Goal: Task Accomplishment & Management: Complete application form

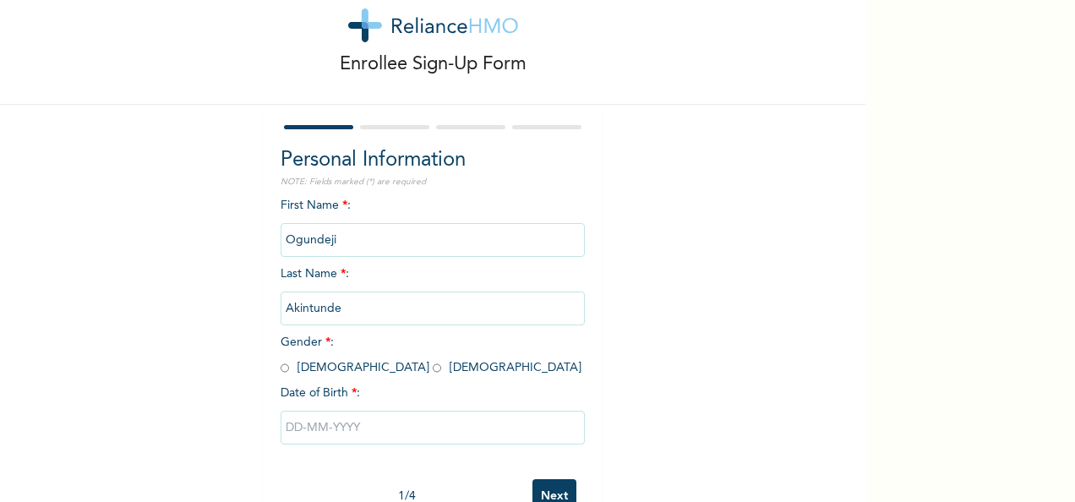
scroll to position [95, 0]
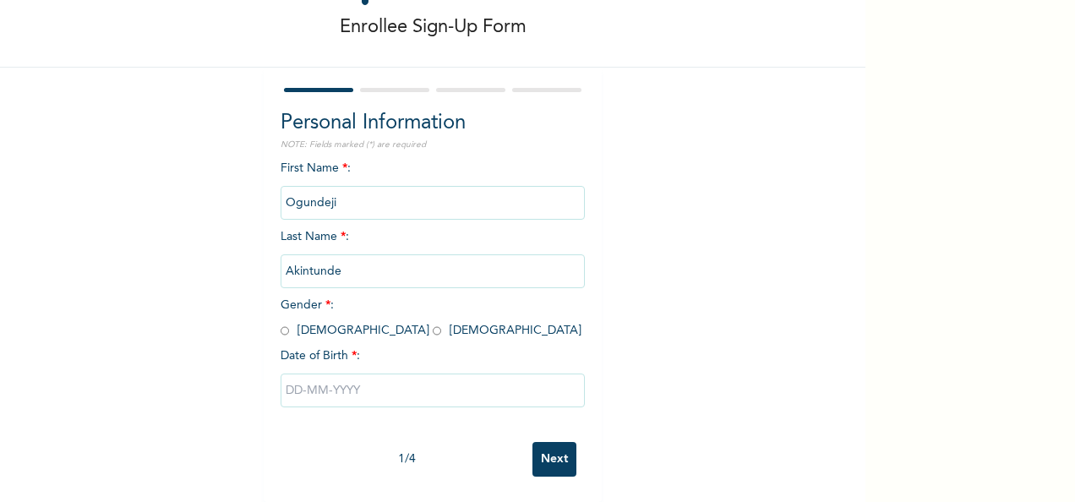
click at [352, 194] on input "Ogundeji" at bounding box center [433, 203] width 304 height 34
drag, startPoint x: 352, startPoint y: 194, endPoint x: 245, endPoint y: 182, distance: 108.0
click at [245, 182] on div "Enrollee Sign-Up Form Personal Information NOTE: Fields marked (*) are required…" at bounding box center [433, 212] width 866 height 582
drag, startPoint x: 245, startPoint y: 182, endPoint x: 254, endPoint y: 184, distance: 8.8
click at [254, 184] on div "Enrollee Sign-Up Form Personal Information NOTE: Fields marked (*) are required…" at bounding box center [433, 212] width 866 height 582
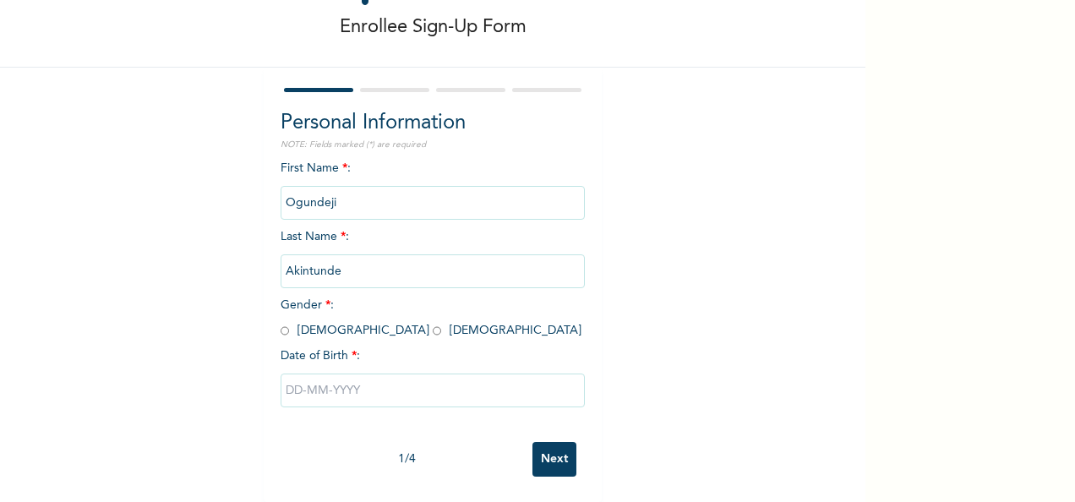
click at [357, 188] on input "Ogundeji" at bounding box center [433, 203] width 304 height 34
click at [434, 325] on div "First Name * : Ogundeji Last Name * : Akintunde Gender * : Male Female Date of …" at bounding box center [433, 297] width 304 height 274
click at [281, 323] on input "radio" at bounding box center [285, 331] width 8 height 16
radio input "true"
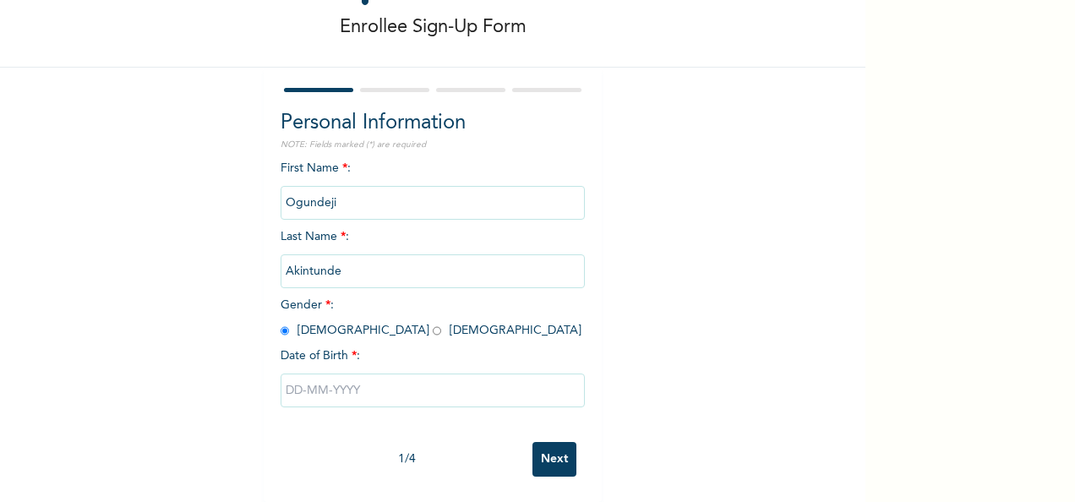
click at [391, 390] on input "text" at bounding box center [433, 391] width 304 height 34
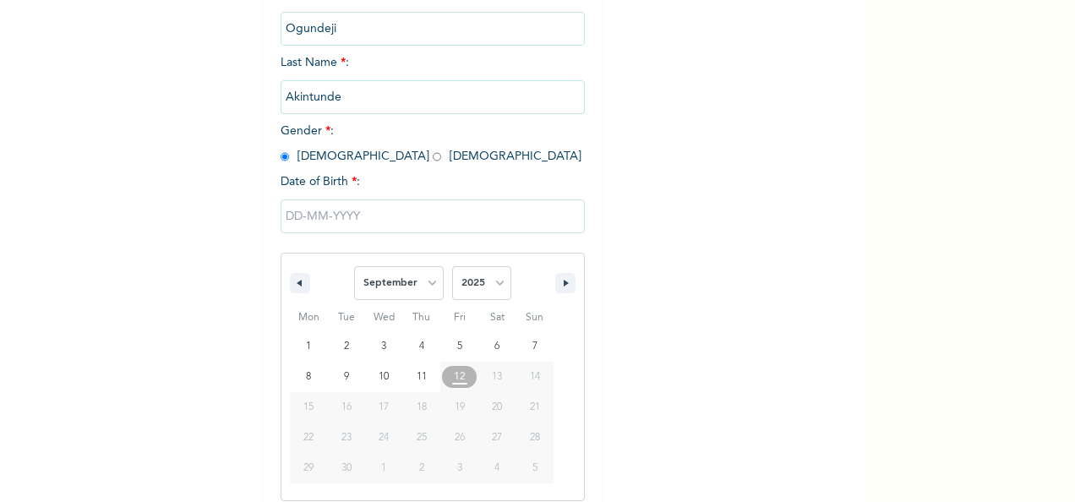
scroll to position [267, 0]
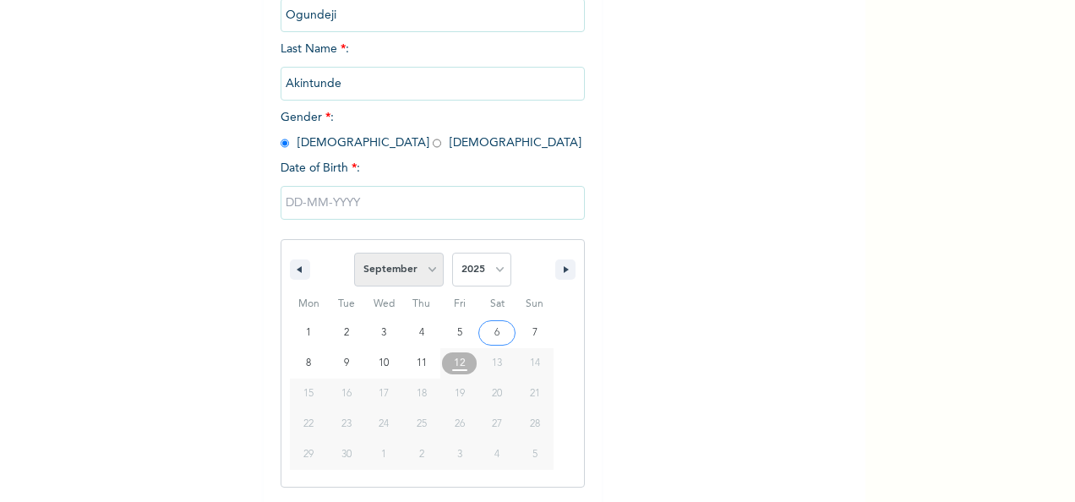
click at [430, 265] on select "January February March April May June July August September October November De…" at bounding box center [399, 270] width 90 height 34
select select "2"
click at [354, 254] on select "January February March April May June July August September October November De…" at bounding box center [399, 270] width 90 height 34
type input "03/21/2025"
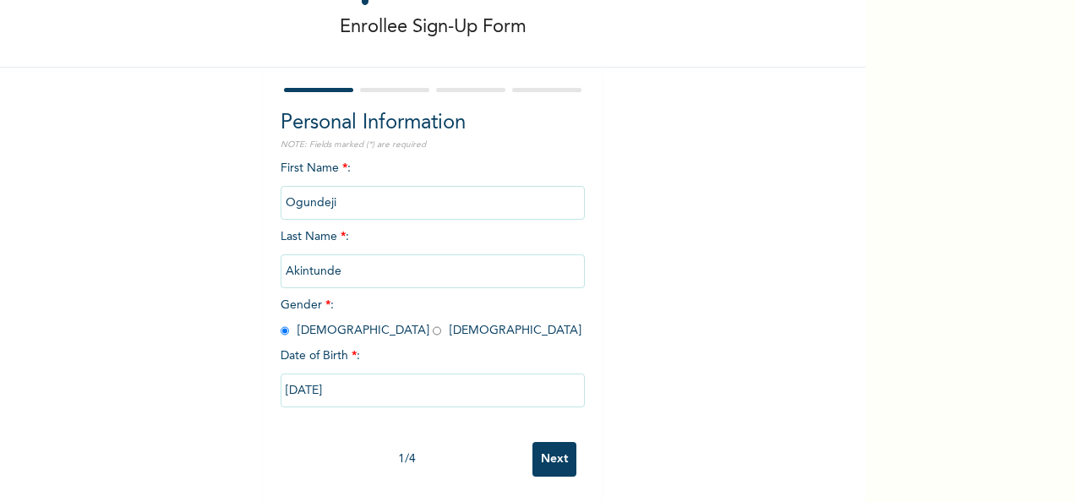
scroll to position [95, 0]
click at [425, 383] on input "03/21/2025" at bounding box center [433, 391] width 304 height 34
select select "2"
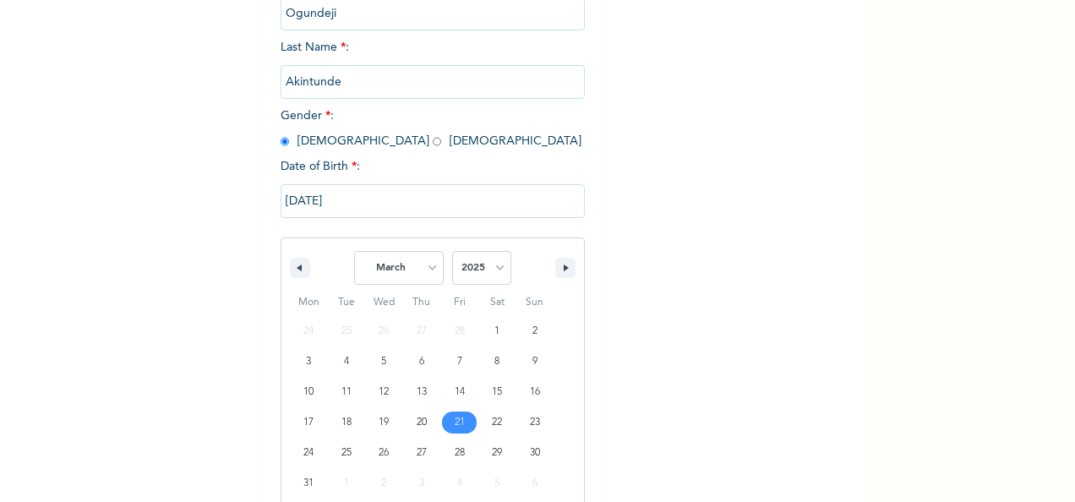
scroll to position [298, 0]
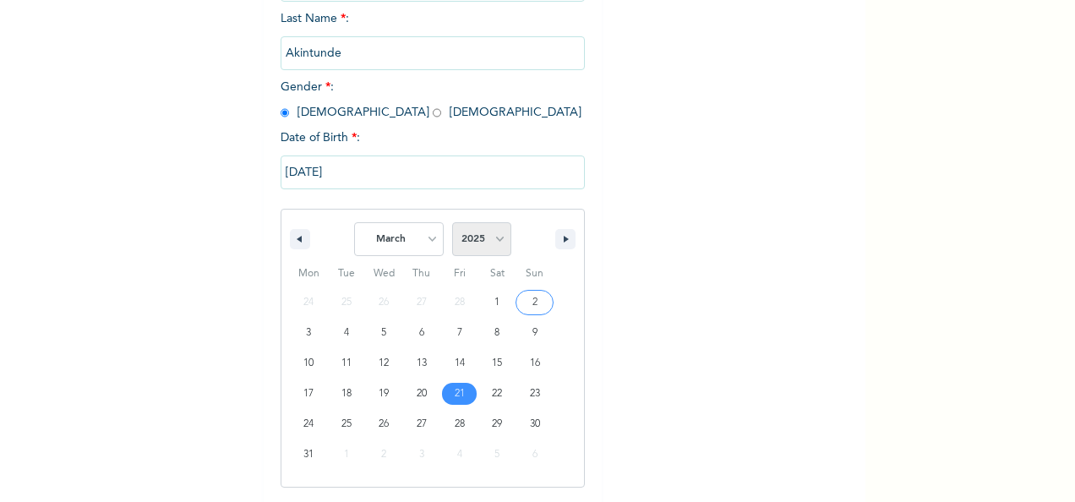
click at [492, 238] on select "2025 2024 2023 2022 2021 2020 2019 2018 2017 2016 2015 2014 2013 2012 2011 2010…" at bounding box center [481, 239] width 59 height 34
select select "1994"
click at [452, 224] on select "2025 2024 2023 2022 2021 2020 2019 2018 2017 2016 2015 2014 2013 2012 2011 2010…" at bounding box center [481, 239] width 59 height 34
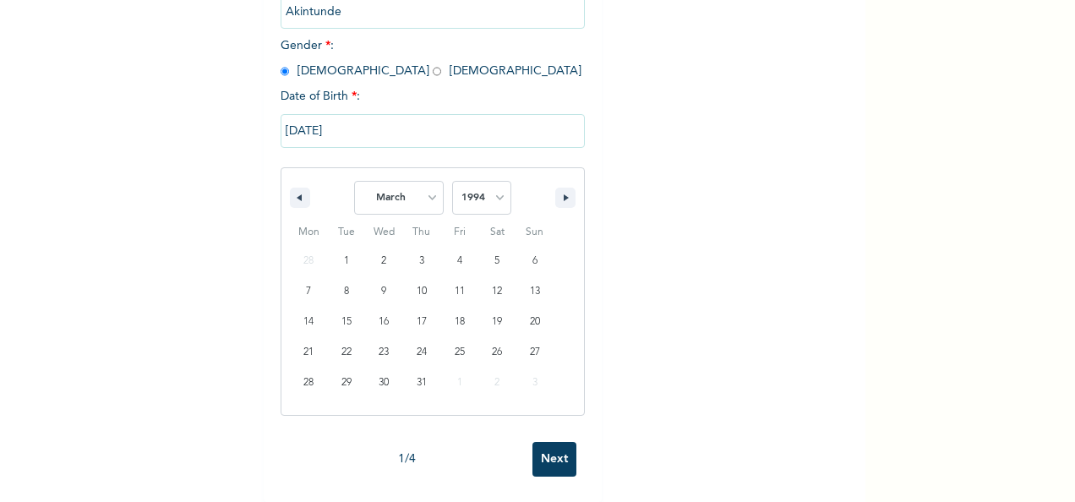
scroll to position [353, 0]
type input "03/21/1994"
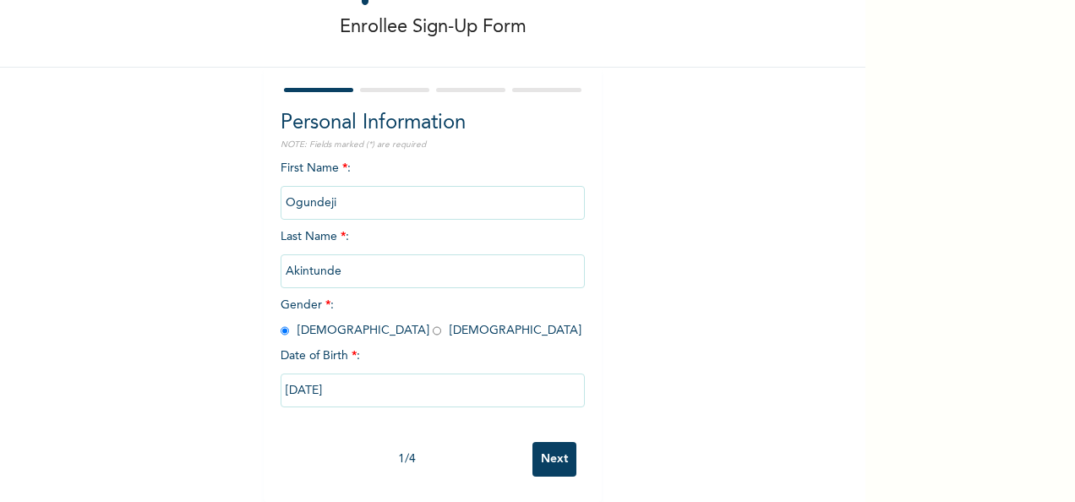
scroll to position [95, 0]
click at [551, 449] on input "Next" at bounding box center [554, 459] width 44 height 35
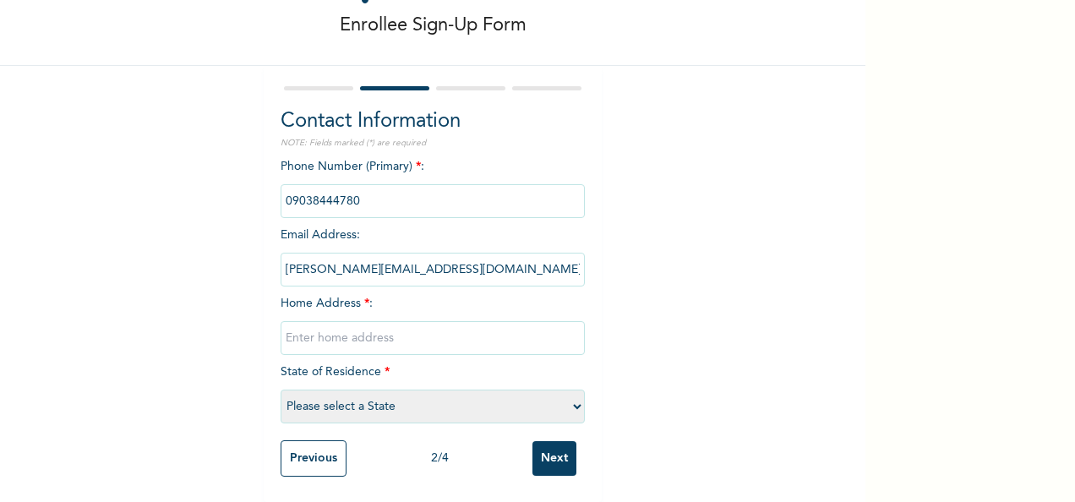
scroll to position [96, 0]
click at [369, 326] on input "text" at bounding box center [433, 338] width 304 height 34
type input "12, Adebayo Farogbe Street, Ojokoro New Town, Agric, Ikorodu"
select select "25"
click at [548, 450] on input "Next" at bounding box center [554, 458] width 44 height 35
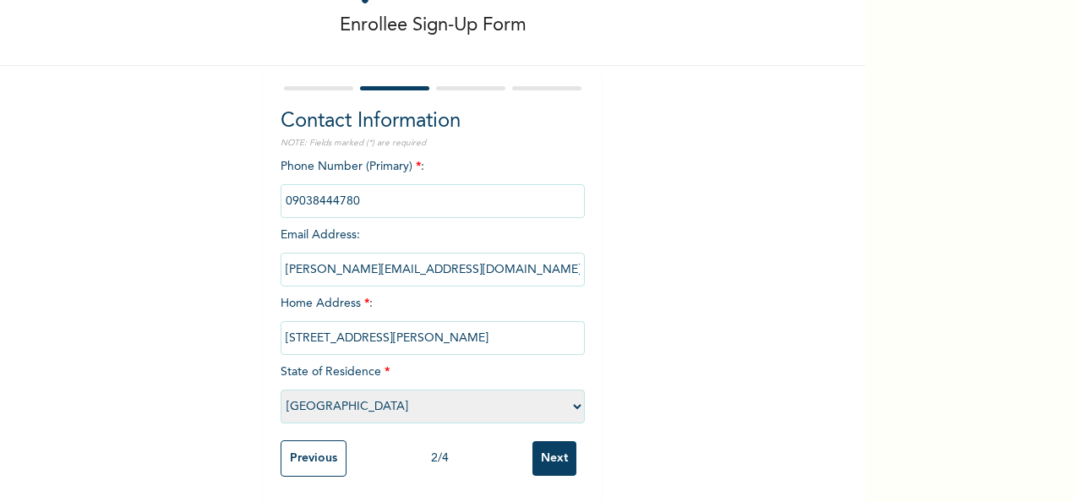
scroll to position [0, 0]
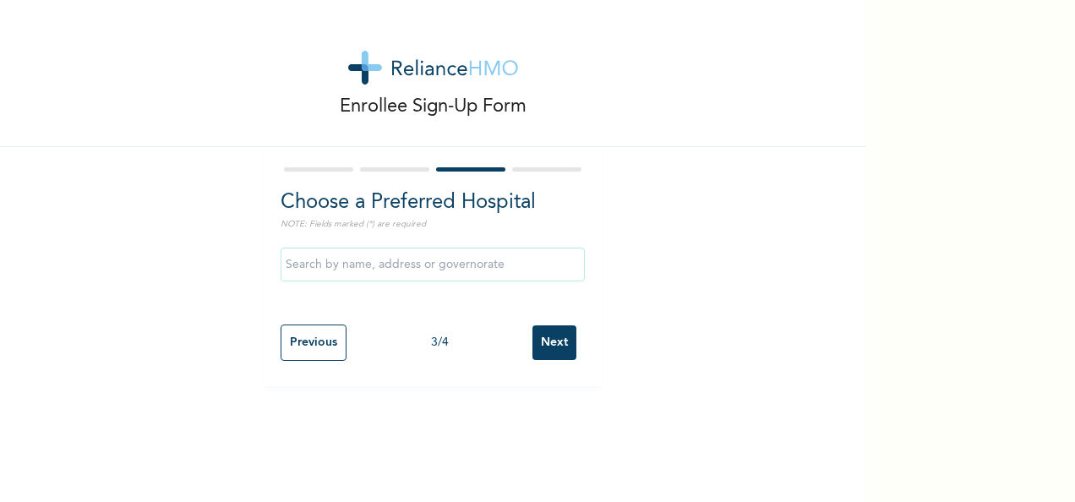
click at [390, 269] on input "text" at bounding box center [433, 265] width 304 height 34
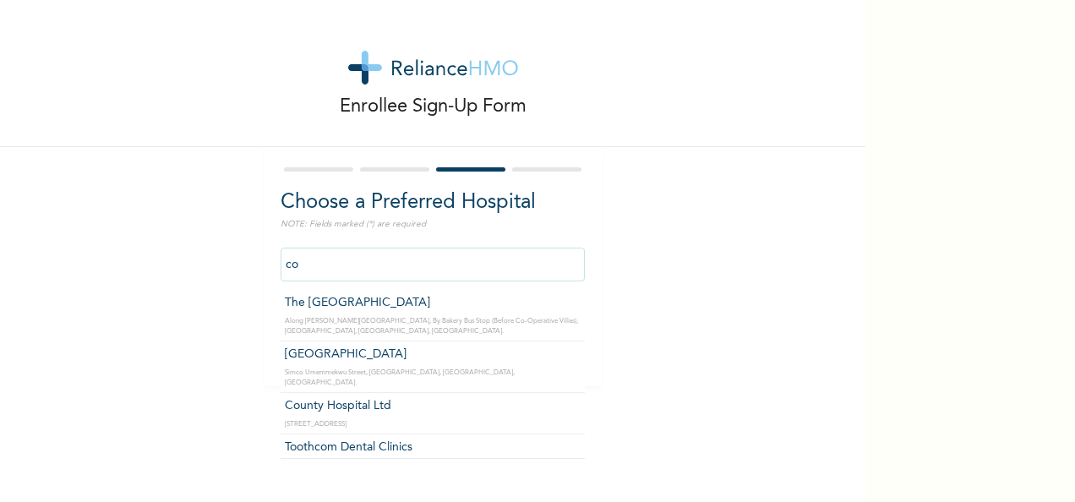
type input "c"
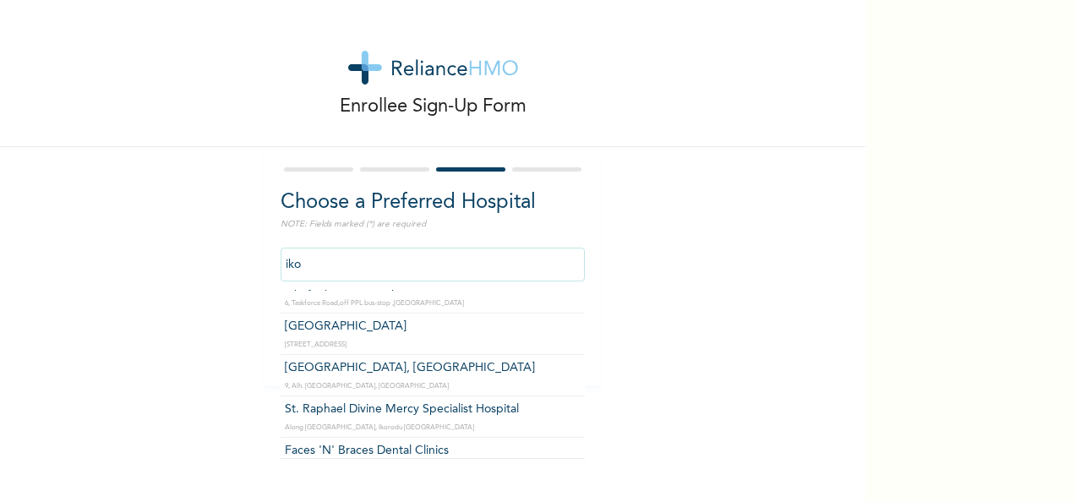
scroll to position [558, 0]
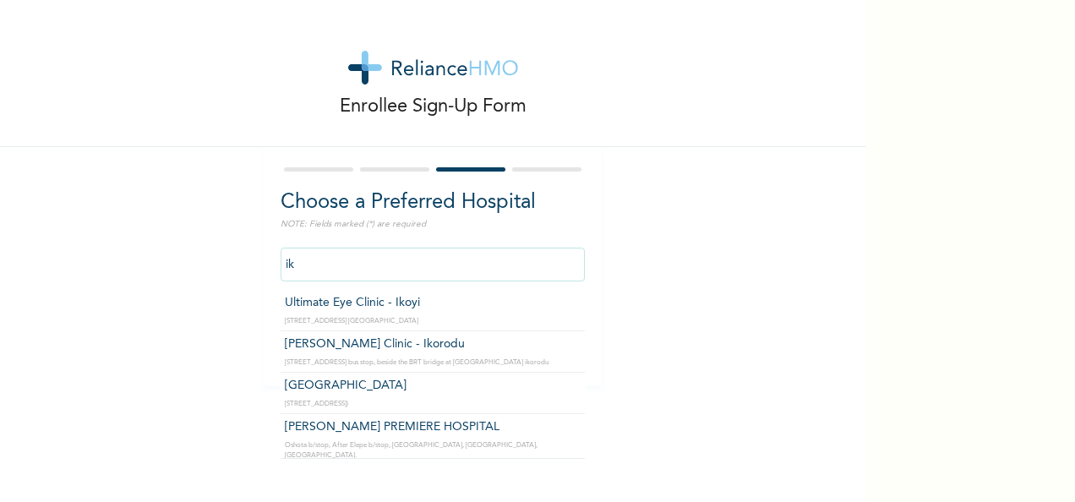
type input "i"
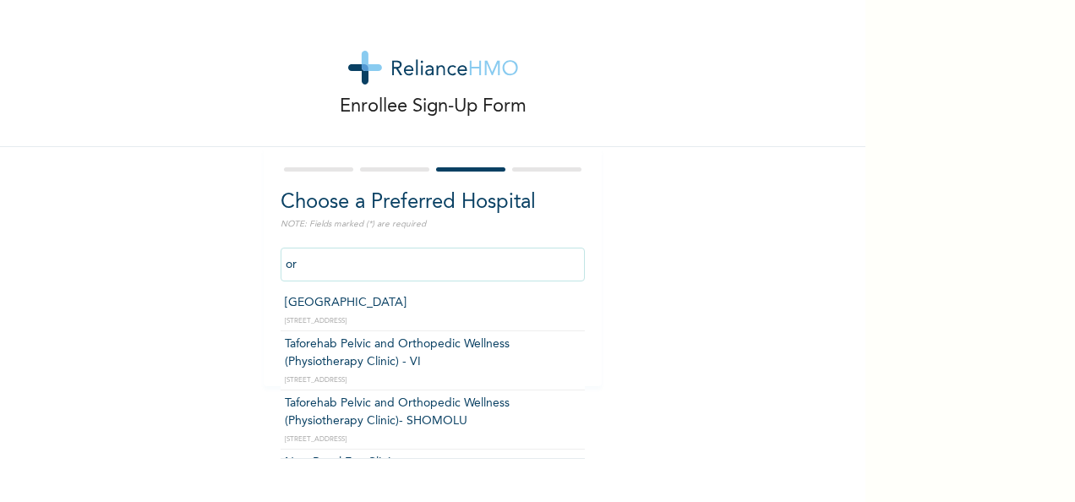
type input "o"
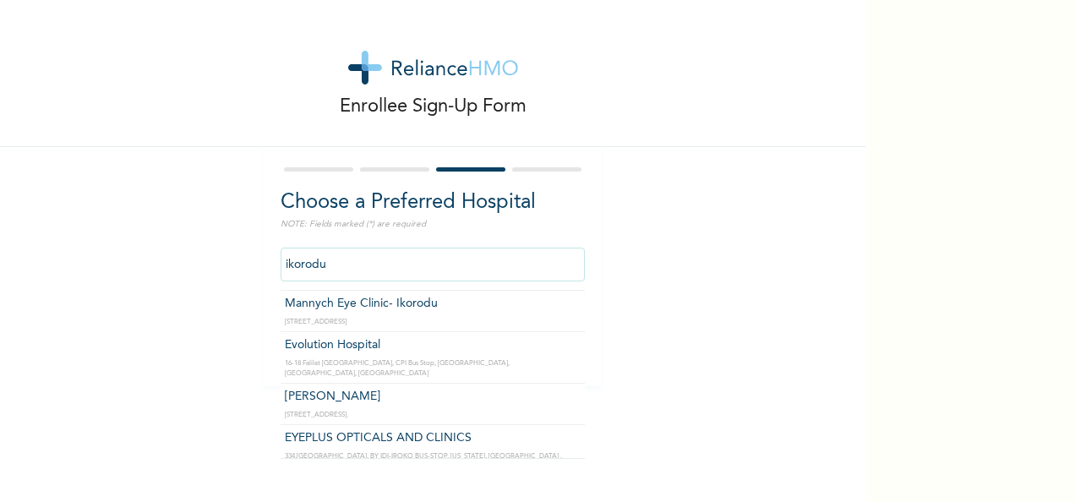
scroll to position [2086, 0]
drag, startPoint x: 346, startPoint y: 261, endPoint x: 248, endPoint y: 264, distance: 97.2
click at [248, 264] on div "Enrollee Sign-Up Form Choose a Preferred Hospital NOTE: Fields marked (*) are r…" at bounding box center [433, 193] width 866 height 386
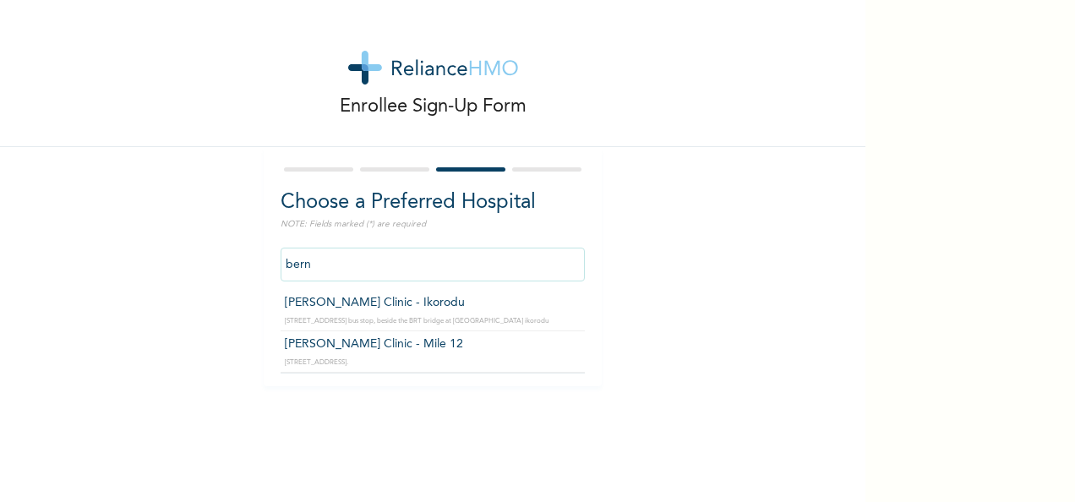
scroll to position [0, 0]
type input "Bernice Clinic - Ikorodu"
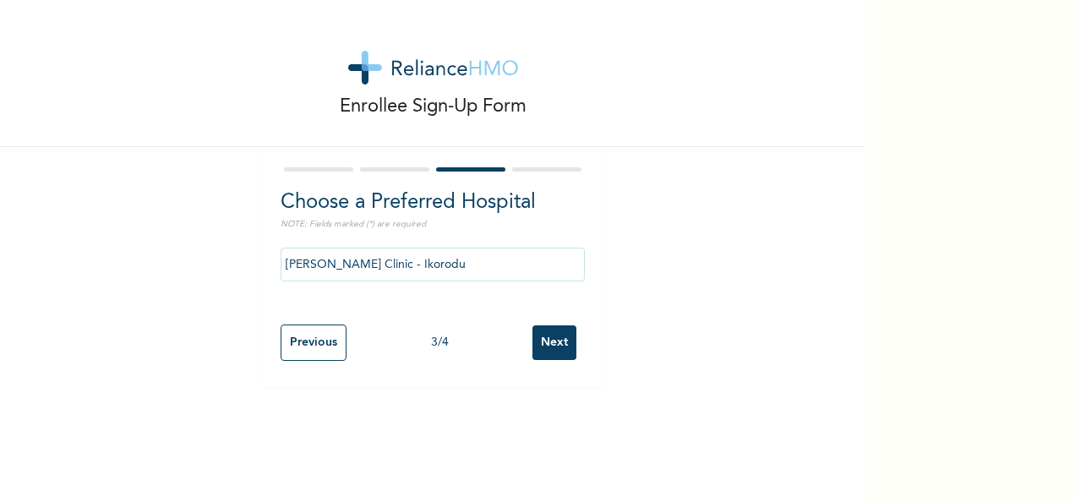
click at [544, 352] on input "Next" at bounding box center [554, 342] width 44 height 35
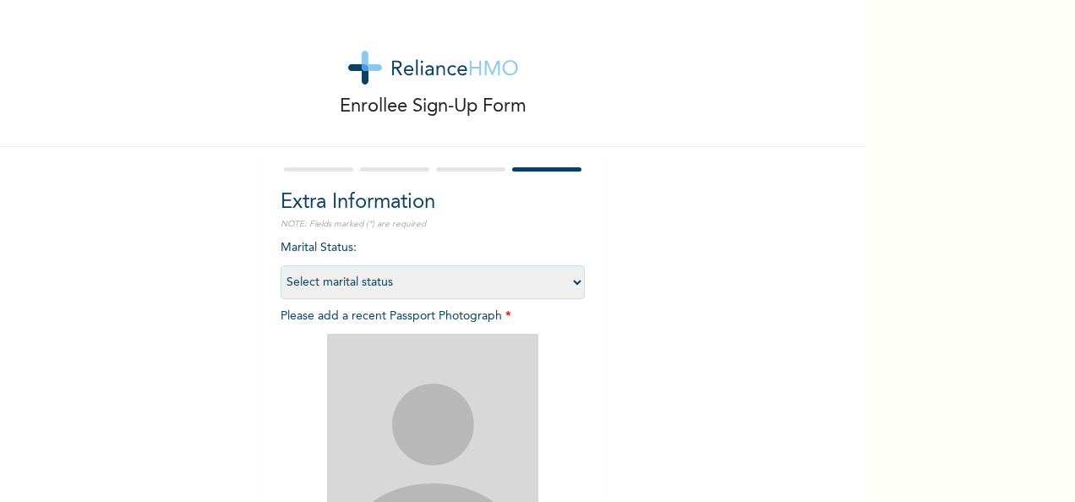
click at [392, 279] on select "Select marital status Single Married Divorced Widow/Widower" at bounding box center [433, 282] width 304 height 34
select select "2"
click at [281, 265] on select "Select marital status Single Married Divorced Widow/Widower" at bounding box center [433, 282] width 304 height 34
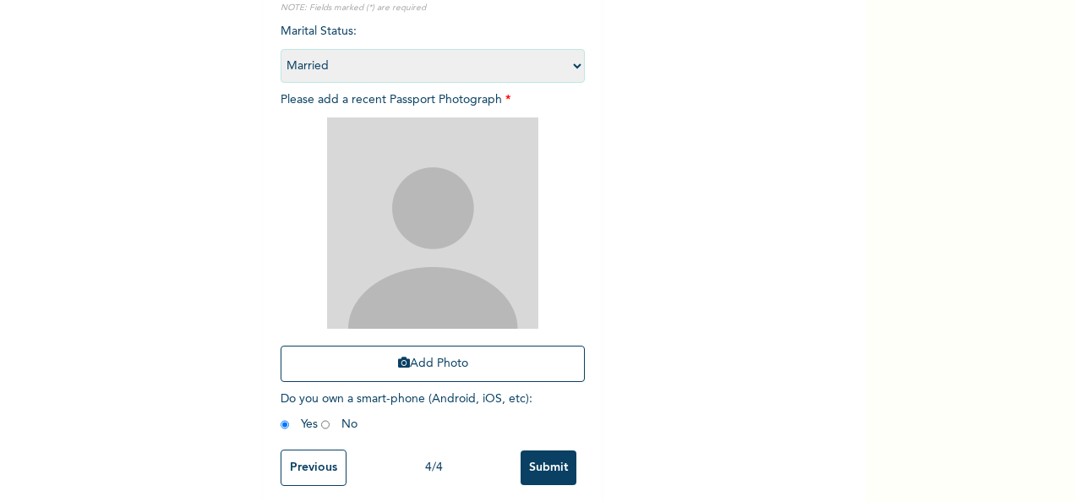
scroll to position [240, 0]
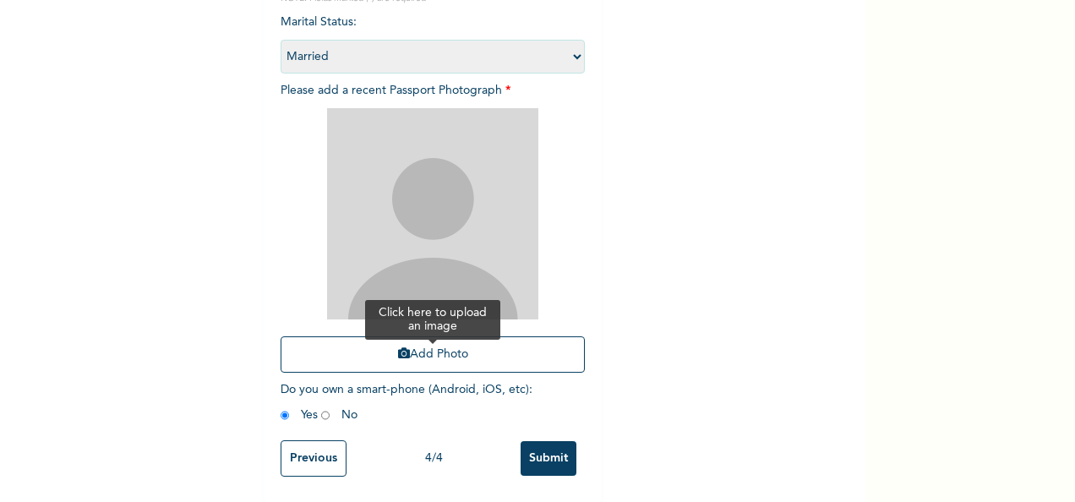
click at [411, 340] on button "Add Photo" at bounding box center [433, 354] width 304 height 36
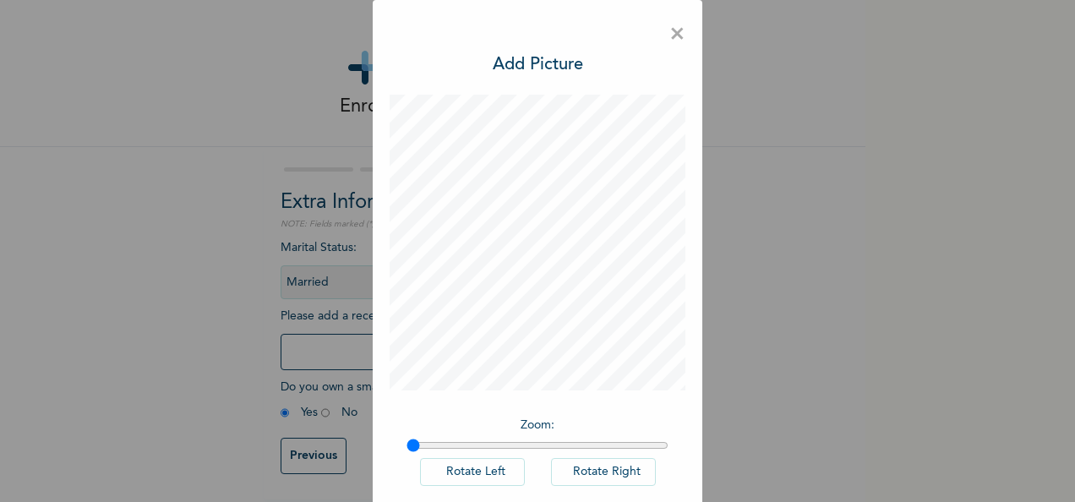
scroll to position [87, 0]
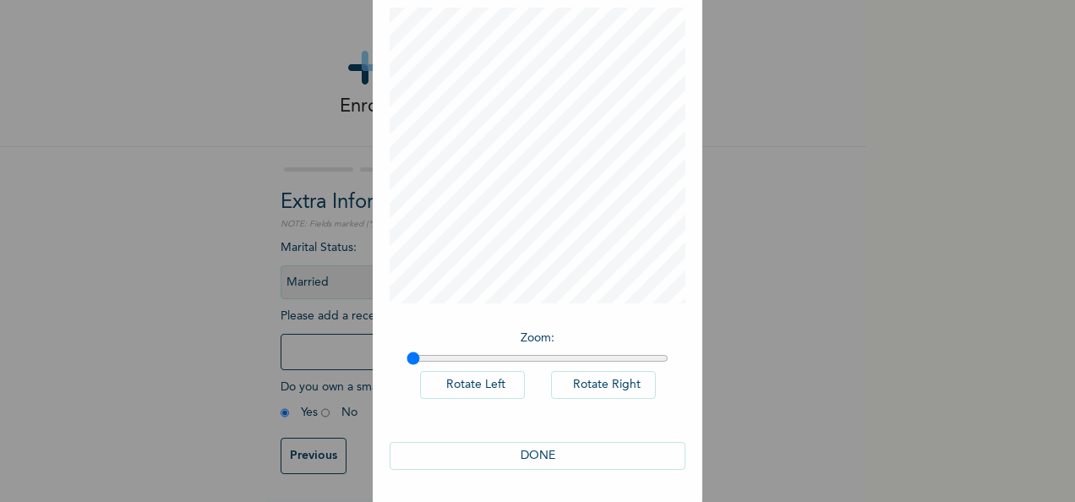
click at [535, 458] on button "DONE" at bounding box center [538, 456] width 296 height 28
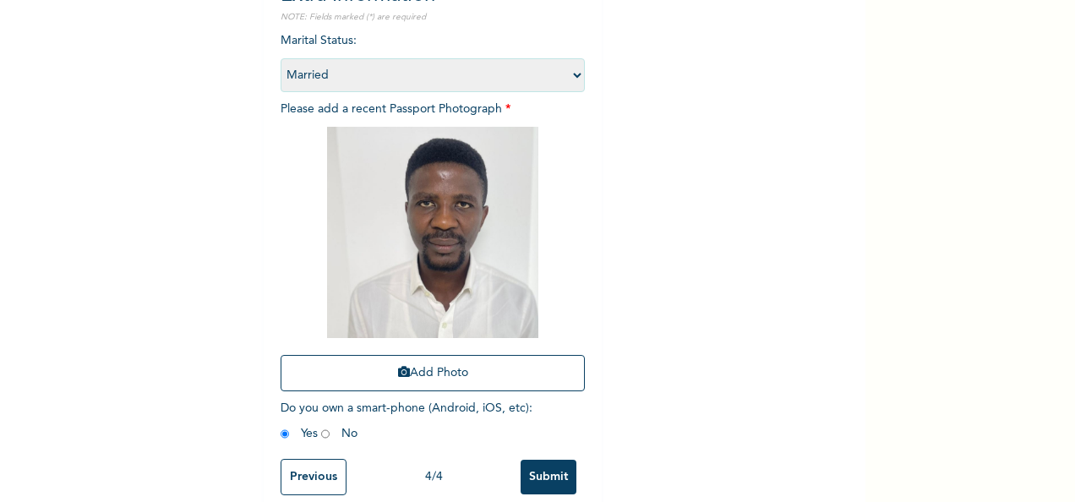
scroll to position [240, 0]
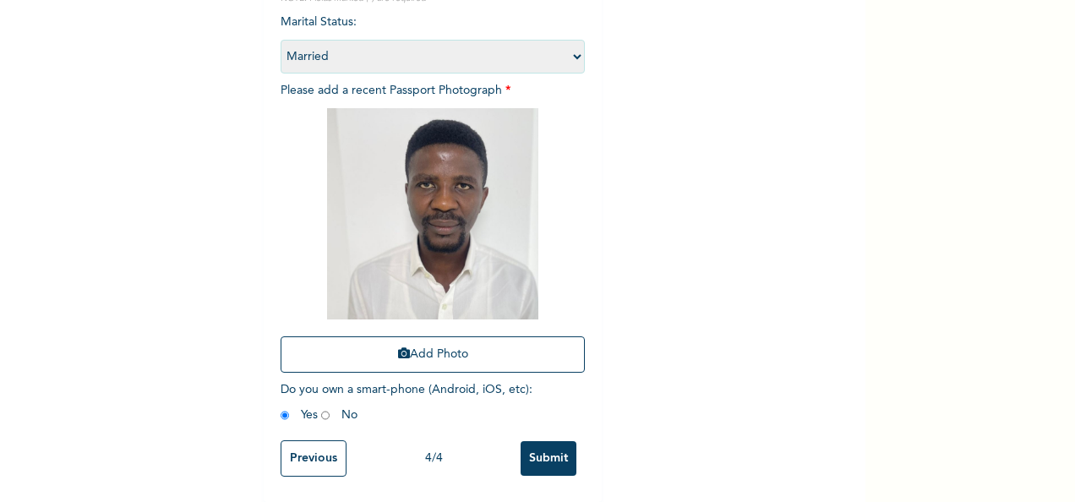
click at [311, 448] on input "Previous" at bounding box center [314, 458] width 66 height 36
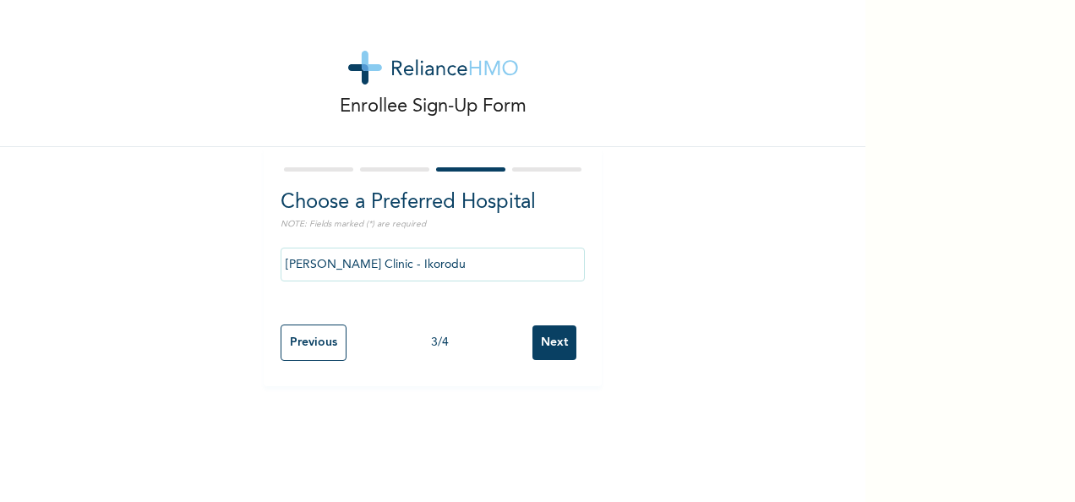
click at [322, 353] on input "Previous" at bounding box center [314, 343] width 66 height 36
select select "25"
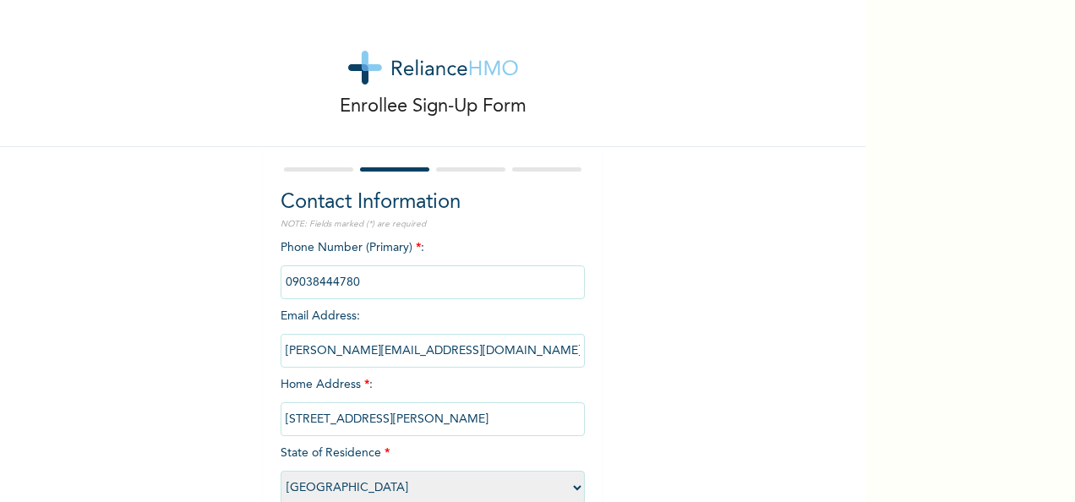
scroll to position [96, 0]
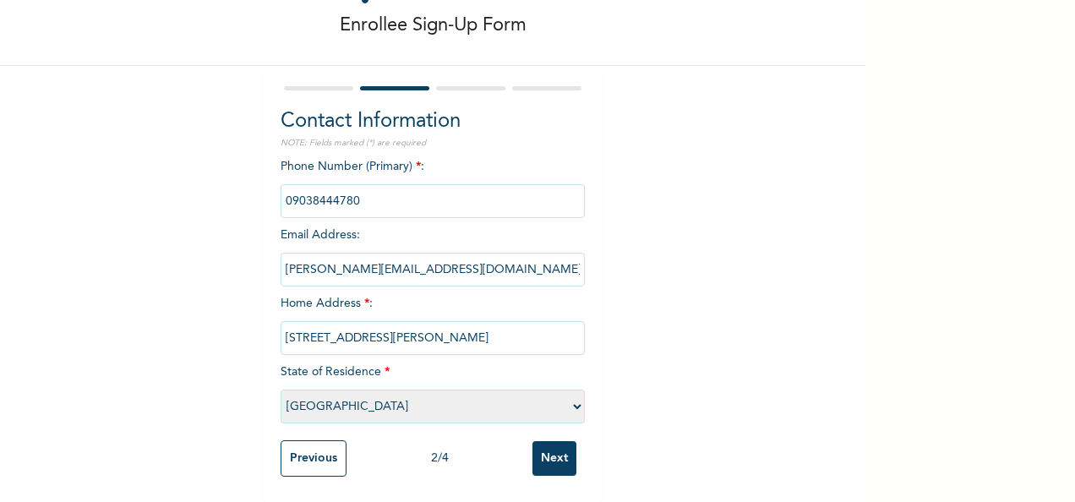
click at [480, 254] on input "a.ogundeji@bluemarinaam.com" at bounding box center [433, 270] width 304 height 34
click at [547, 443] on input "Next" at bounding box center [554, 458] width 44 height 35
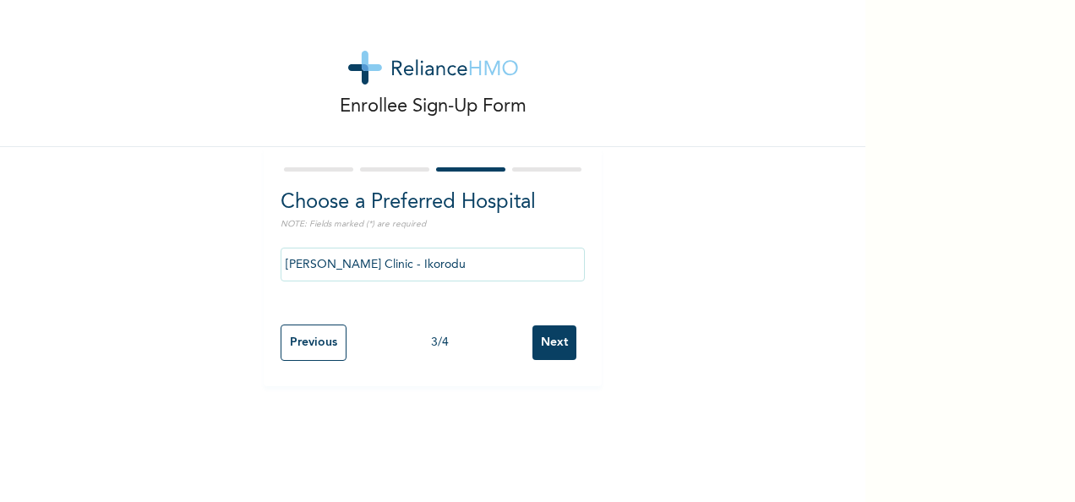
scroll to position [0, 0]
click at [549, 343] on input "Next" at bounding box center [554, 342] width 44 height 35
select select "2"
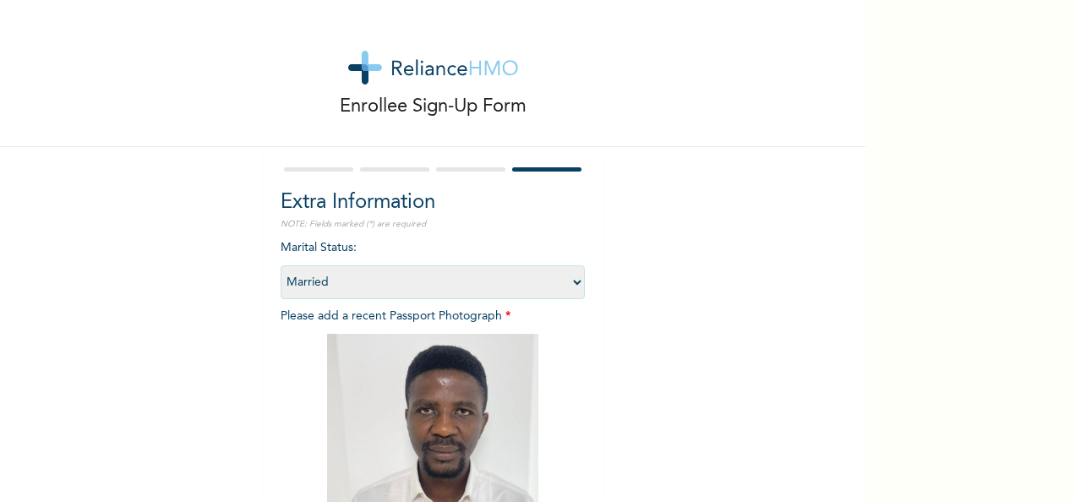
scroll to position [240, 0]
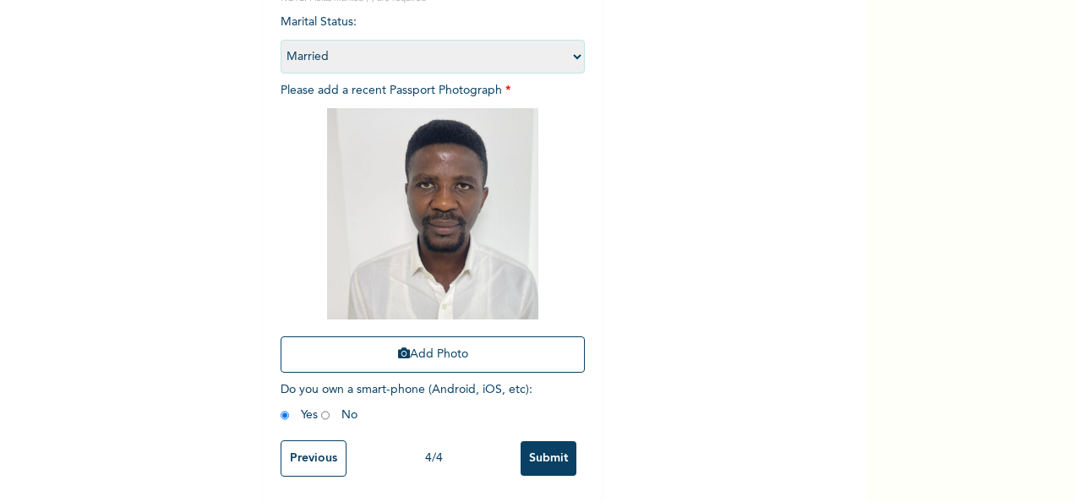
click at [549, 442] on input "Submit" at bounding box center [549, 458] width 56 height 35
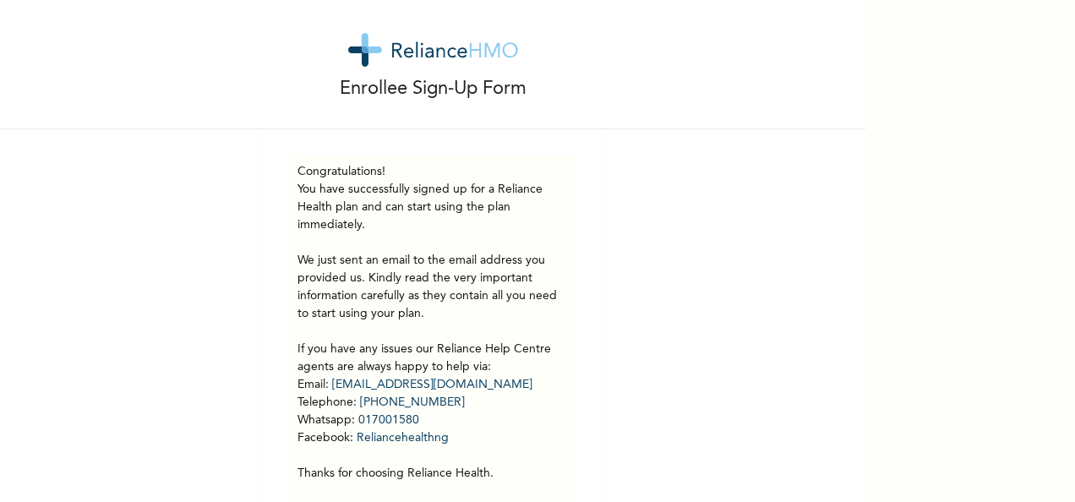
scroll to position [0, 0]
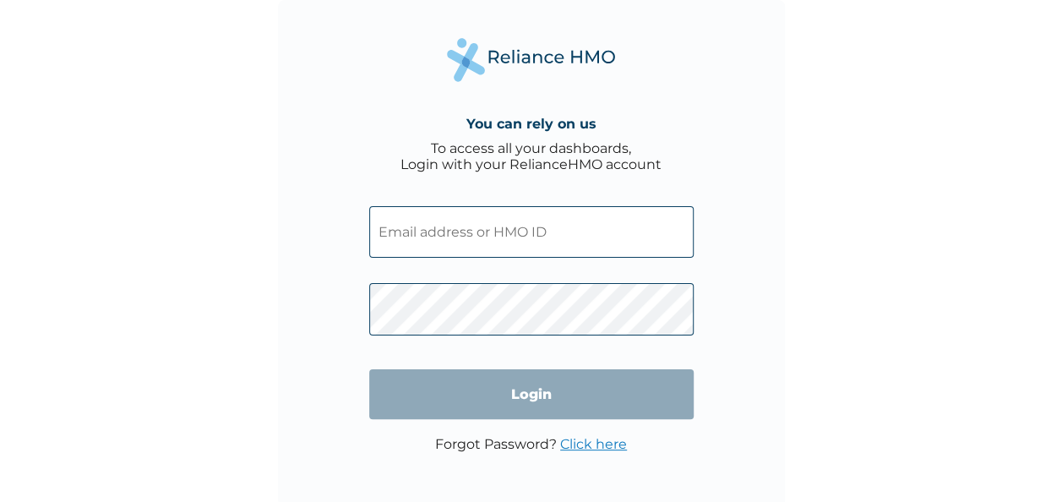
click at [504, 239] on input "text" at bounding box center [531, 232] width 325 height 52
click at [423, 231] on input "text" at bounding box center [531, 232] width 325 height 52
paste input "BMQ/10005/A"
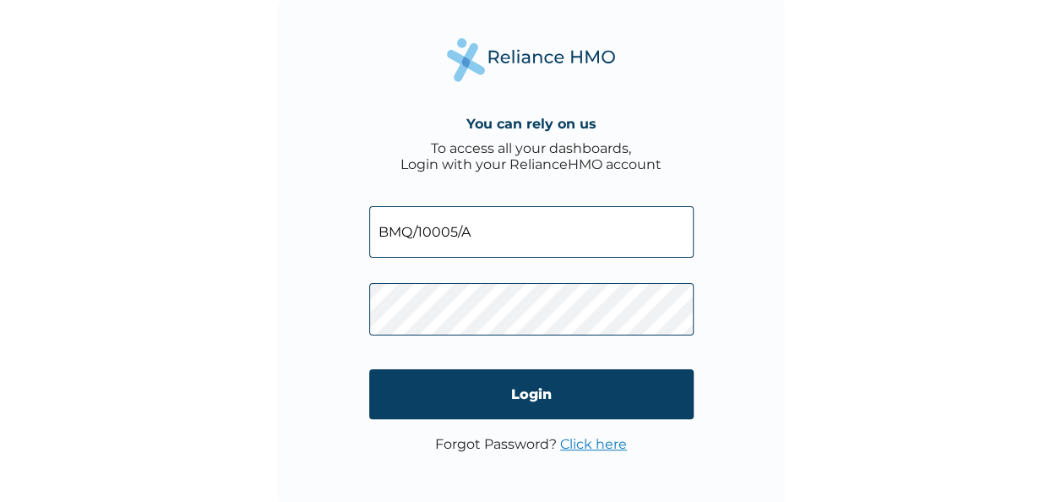
type input "BMQ/10005/A"
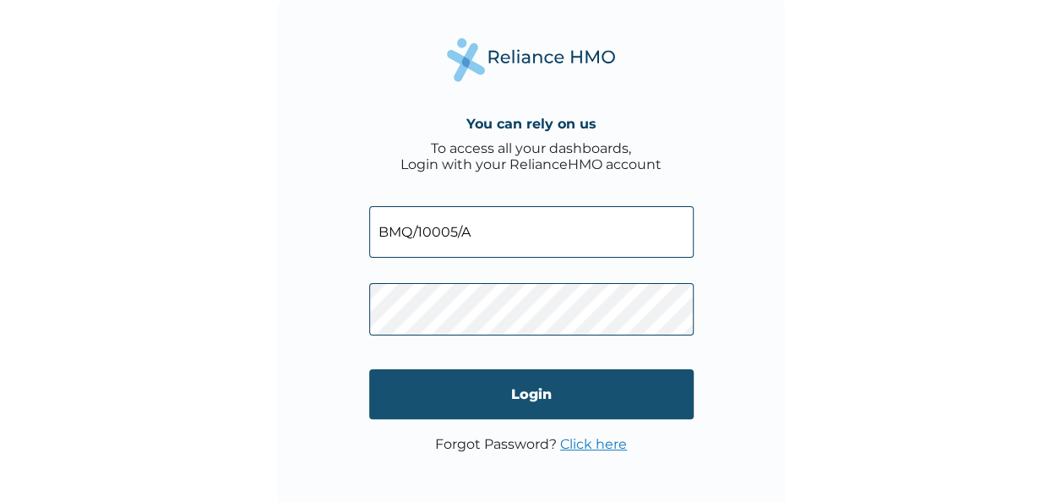
click at [531, 387] on input "Login" at bounding box center [531, 394] width 325 height 50
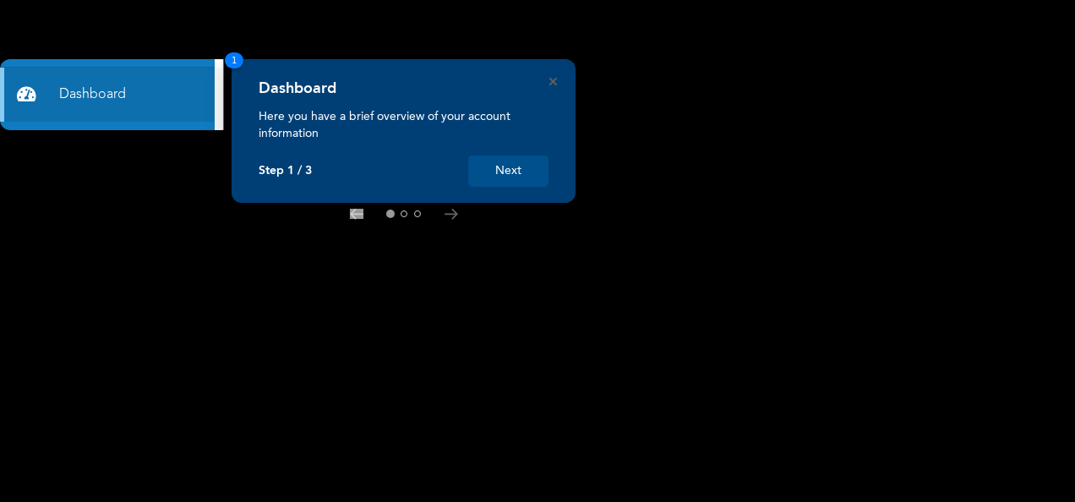
click at [516, 174] on button "Next" at bounding box center [508, 171] width 80 height 31
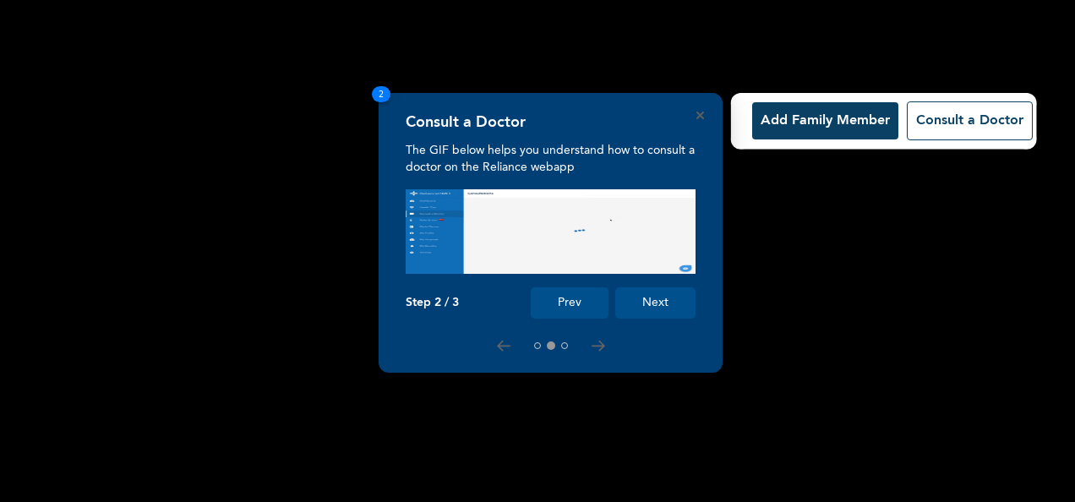
click at [661, 303] on button "Next" at bounding box center [655, 302] width 80 height 31
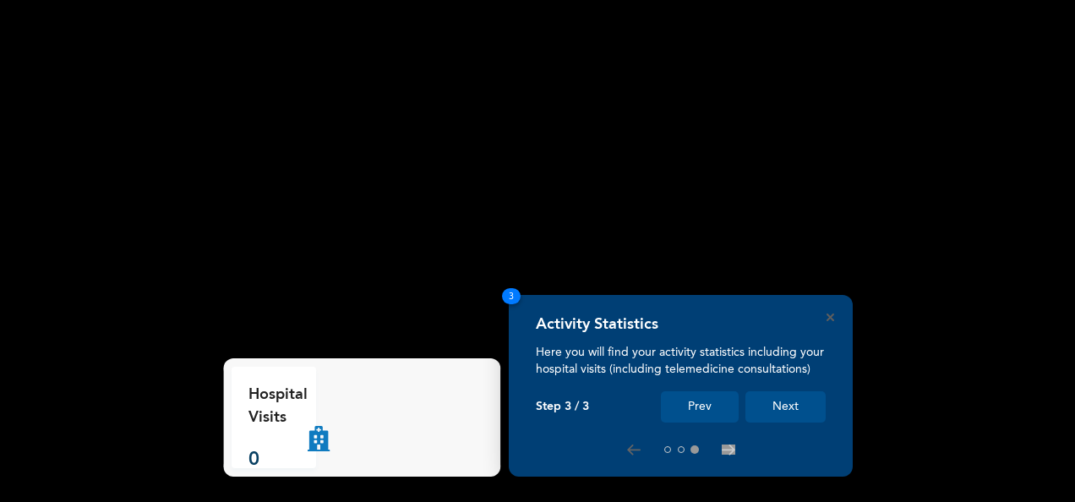
click at [788, 401] on button "Next" at bounding box center [785, 406] width 80 height 31
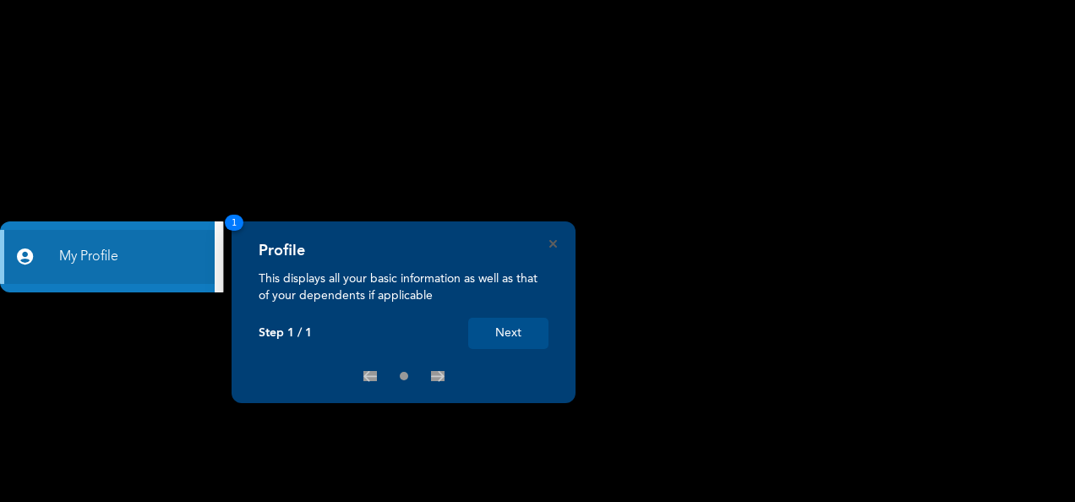
click at [517, 331] on button "Next" at bounding box center [508, 333] width 80 height 31
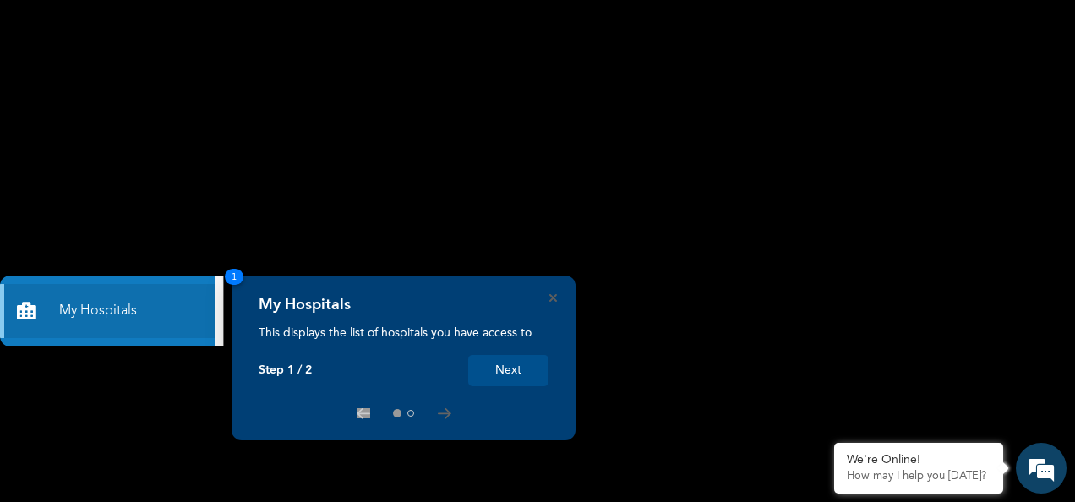
click at [514, 369] on button "Next" at bounding box center [508, 370] width 80 height 31
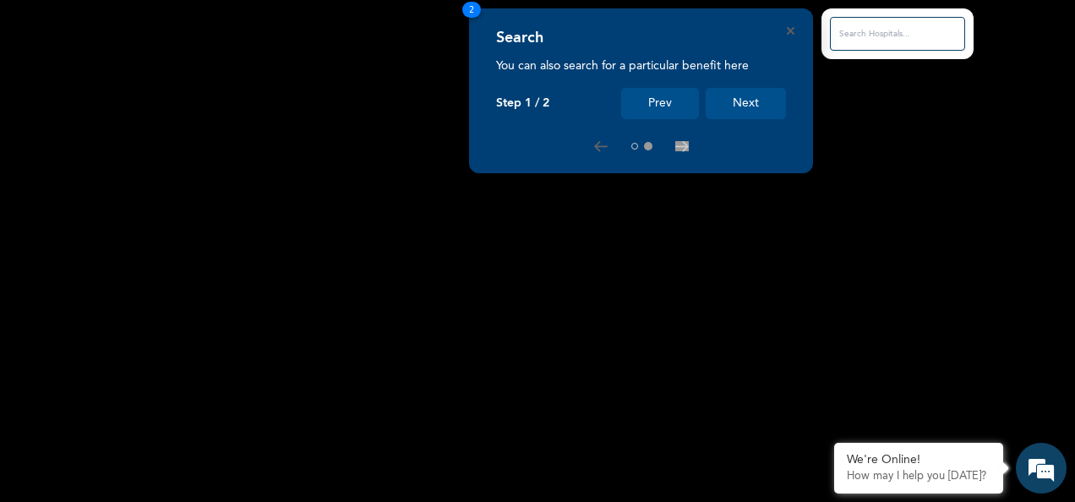
click at [757, 101] on button "Next" at bounding box center [746, 103] width 80 height 31
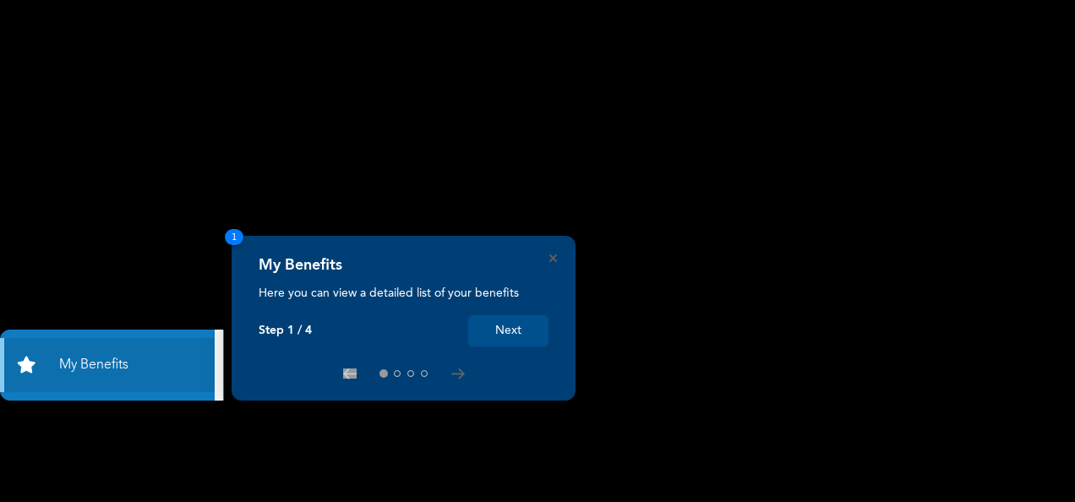
click at [491, 330] on button "Next" at bounding box center [508, 330] width 80 height 31
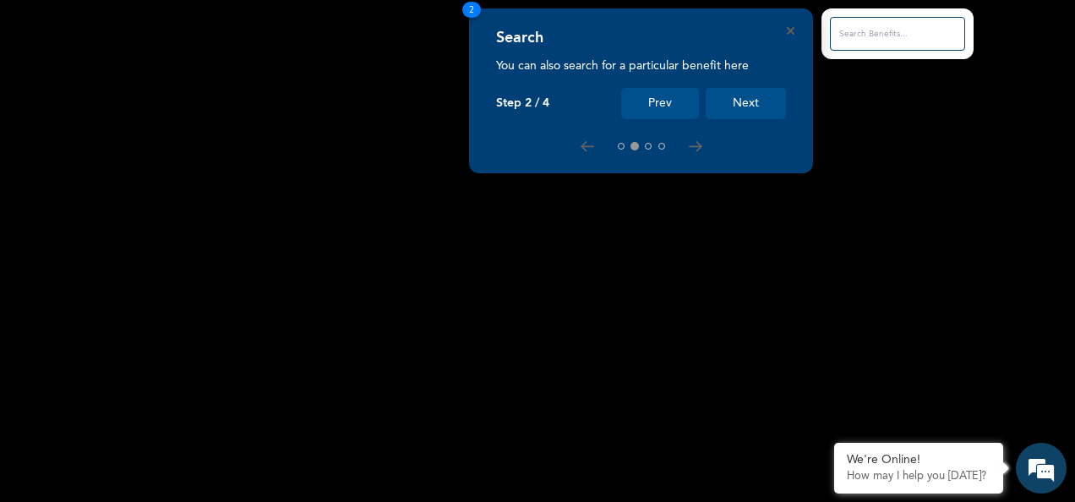
click at [748, 101] on button "Next" at bounding box center [746, 103] width 80 height 31
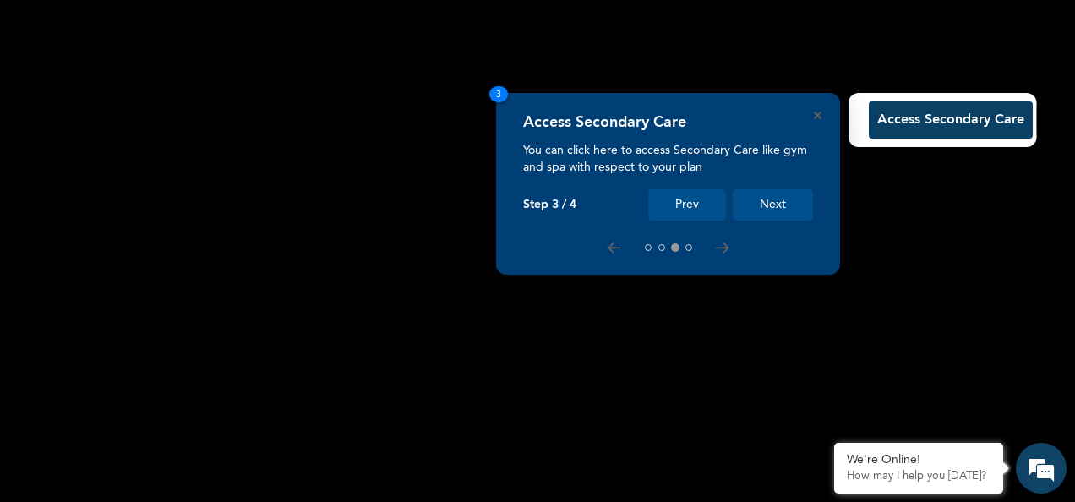
click at [770, 205] on button "Next" at bounding box center [773, 204] width 80 height 31
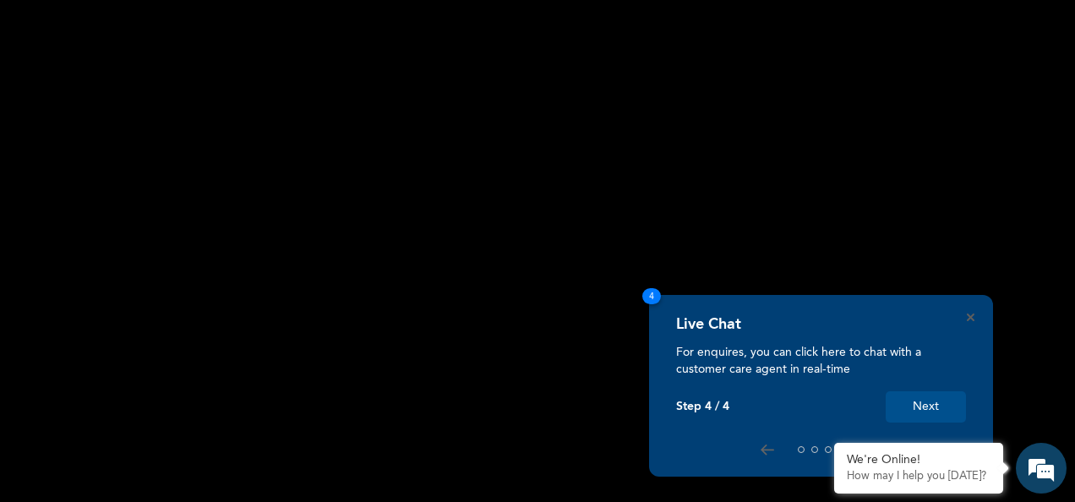
click at [921, 402] on button "Next" at bounding box center [926, 406] width 80 height 31
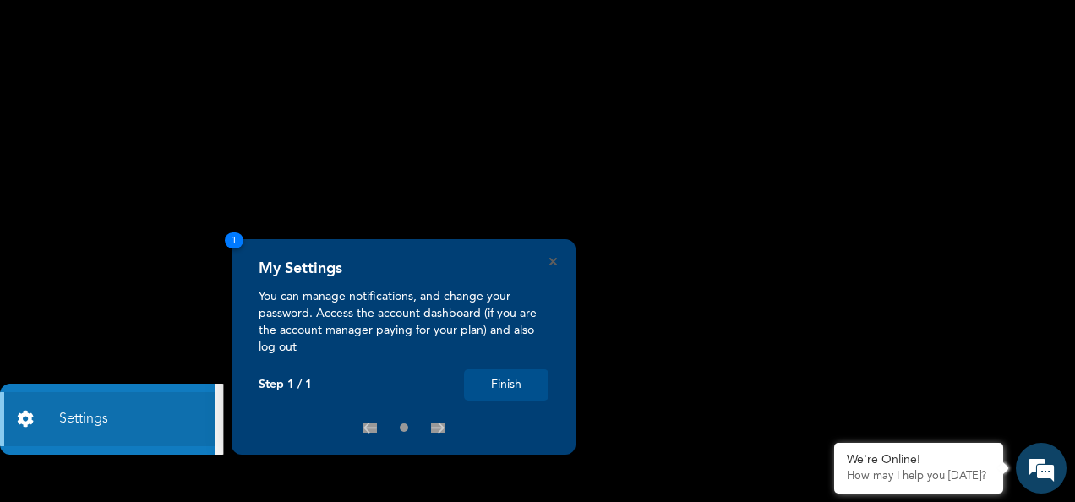
click at [506, 389] on button "Finish" at bounding box center [506, 384] width 85 height 31
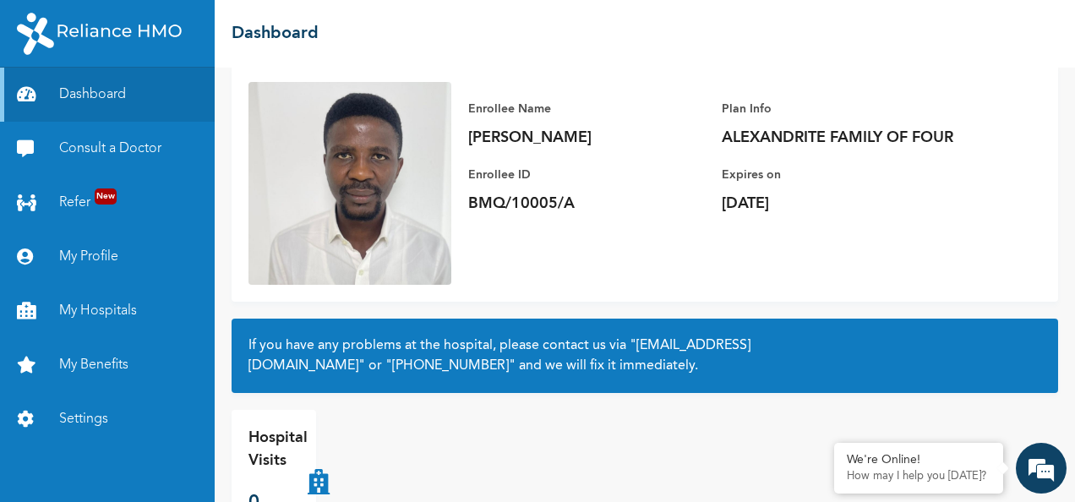
scroll to position [152, 0]
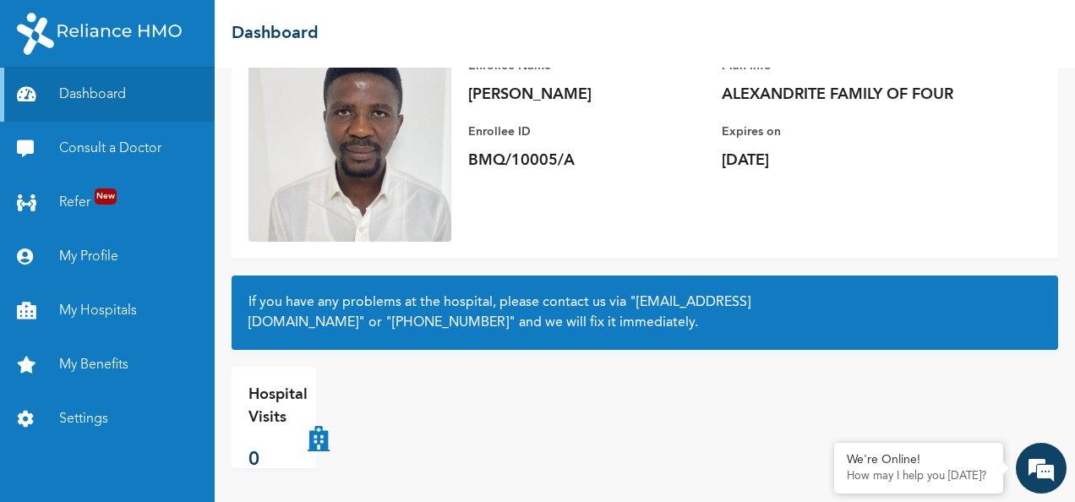
click at [787, 158] on p "Sat, 10th January 2026" at bounding box center [840, 160] width 237 height 20
click at [562, 367] on div "Hospital Visits 0" at bounding box center [645, 417] width 827 height 101
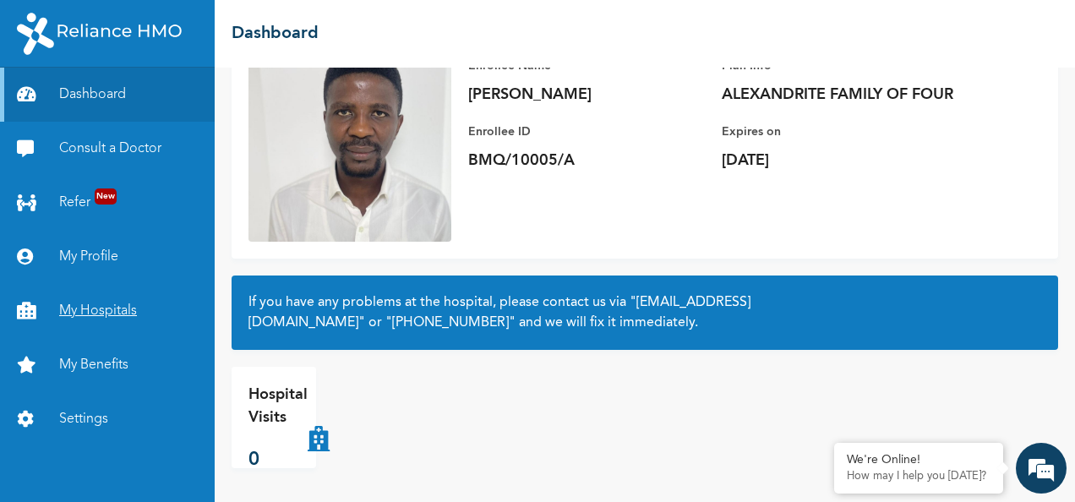
click at [107, 303] on link "My Hospitals" at bounding box center [107, 311] width 215 height 54
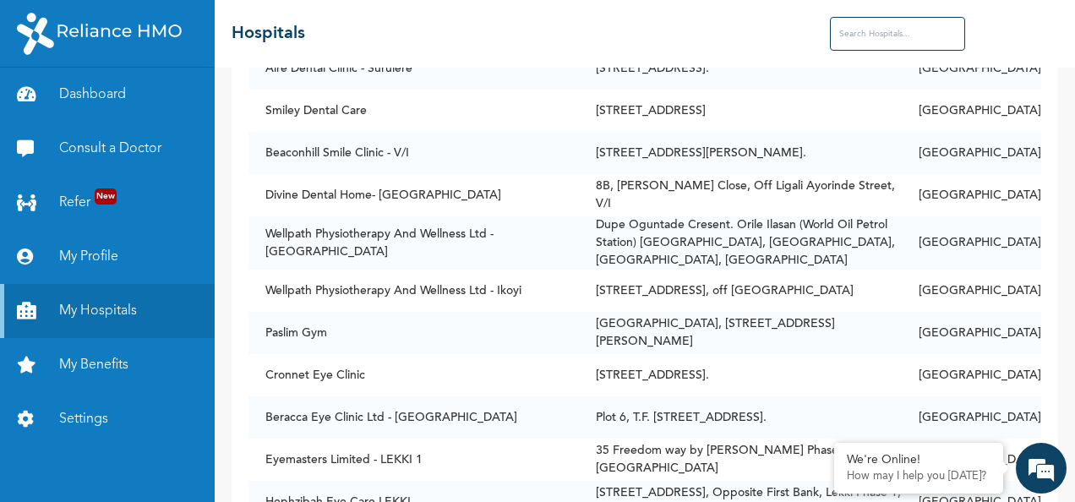
scroll to position [4969, 0]
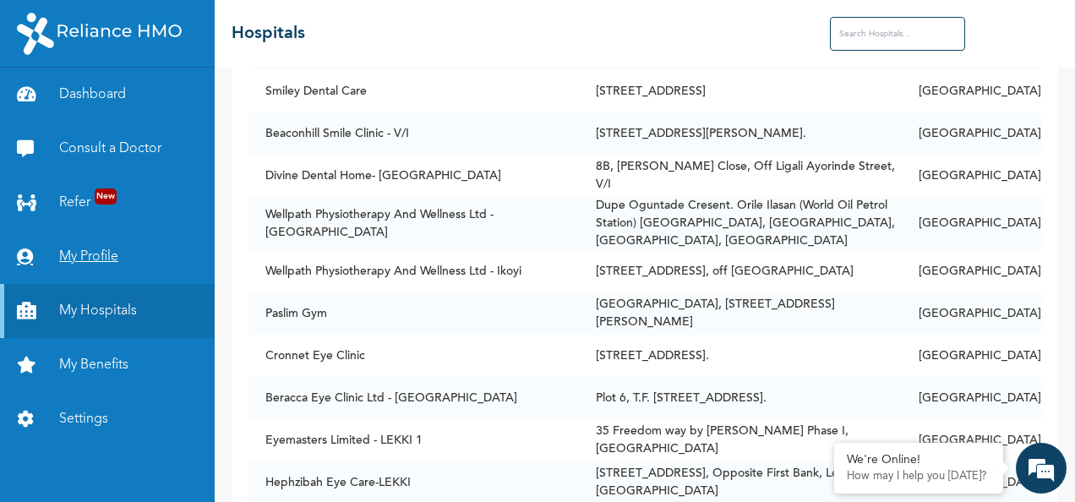
click at [101, 255] on link "My Profile" at bounding box center [107, 257] width 215 height 54
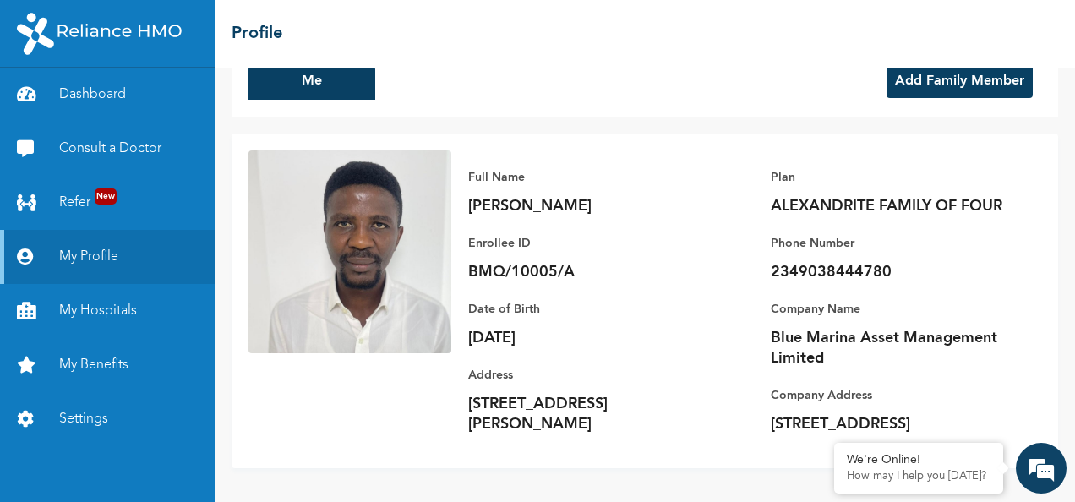
scroll to position [59, 0]
drag, startPoint x: 759, startPoint y: 181, endPoint x: 1002, endPoint y: 181, distance: 243.4
click at [1002, 181] on div "Full Name Ogundeji Akintunde Enrollee ID BMQ/10005/A Plan ALEXANDRITE FAMILY OF…" at bounding box center [746, 300] width 590 height 301
copy p "ALEXANDRITE FAMILY OF FOUR"
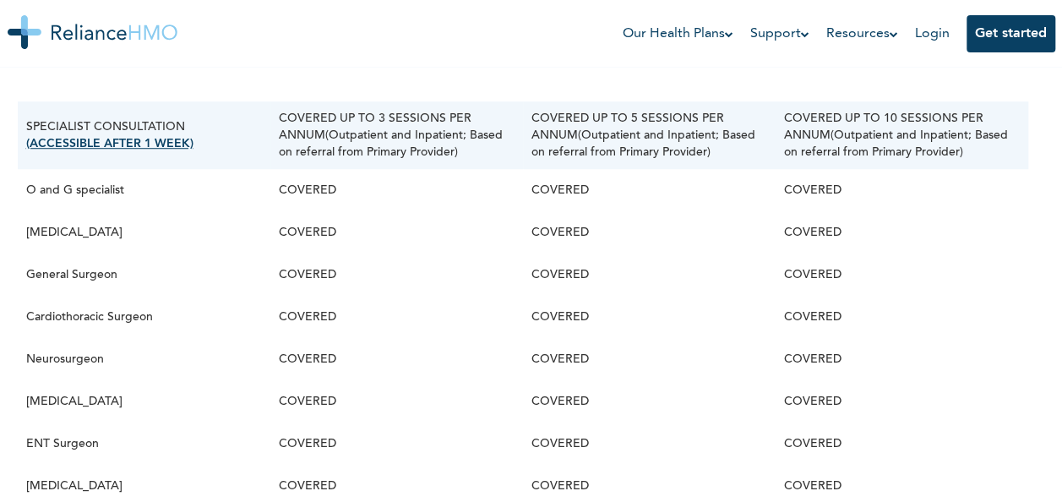
scroll to position [572, 0]
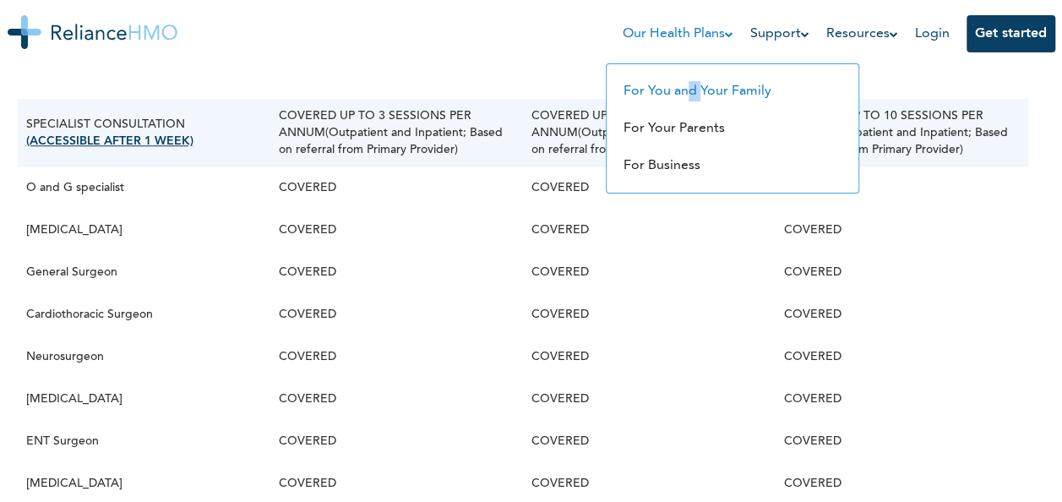
drag, startPoint x: 693, startPoint y: 70, endPoint x: 683, endPoint y: 82, distance: 15.6
click at [683, 81] on ul "For You and Your Family For Your Parents For Business" at bounding box center [733, 128] width 254 height 130
click at [639, 97] on link "For You and Your Family" at bounding box center [698, 92] width 148 height 14
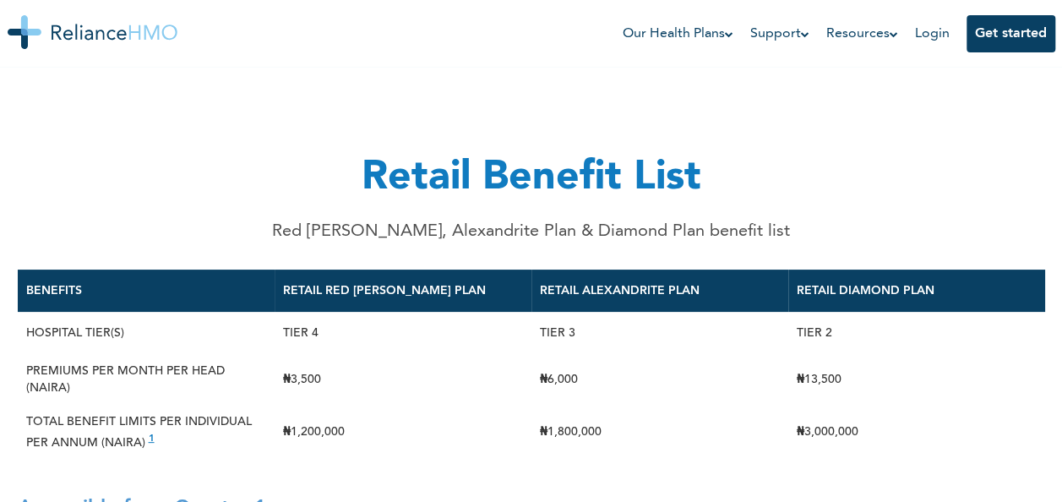
scroll to position [0, 0]
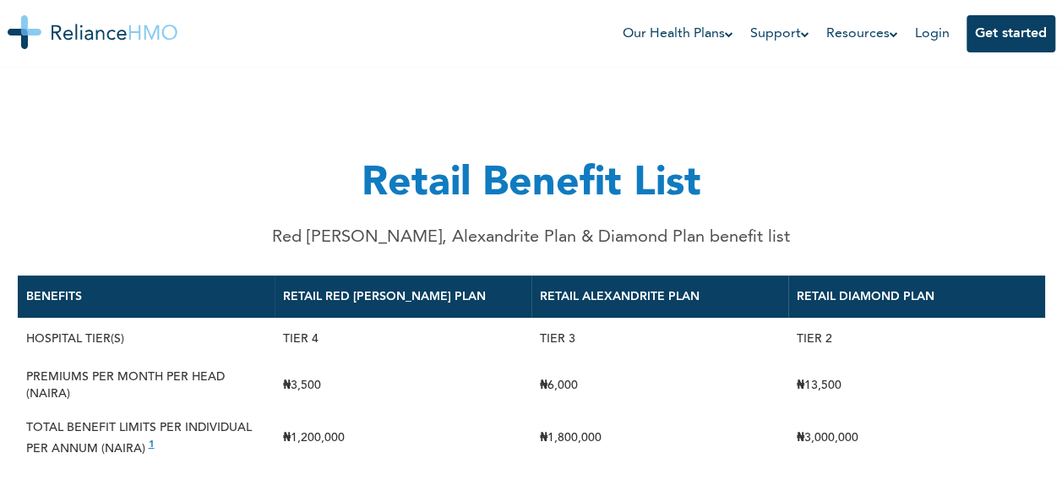
click at [372, 235] on p "Red Beryl, Alexandrite Plan & Diamond Plan benefit list" at bounding box center [531, 237] width 518 height 25
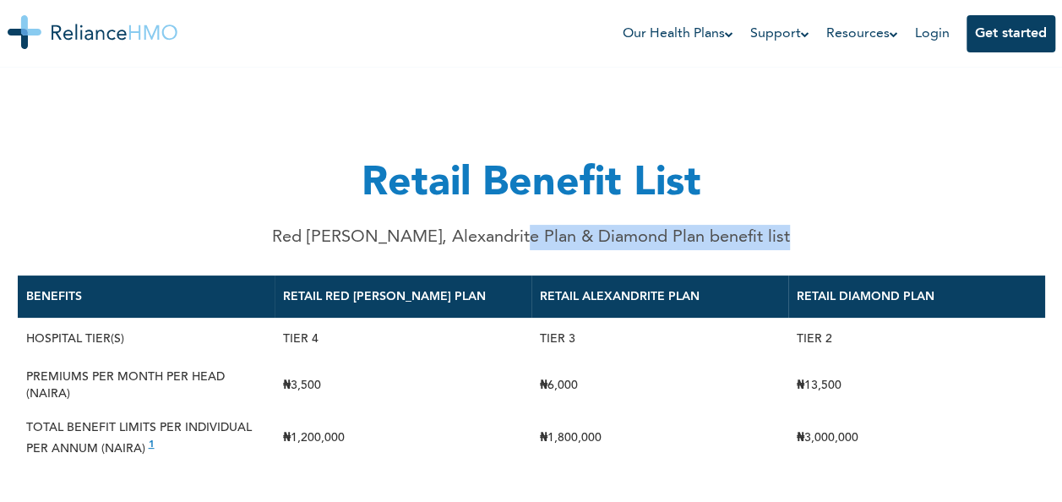
click at [372, 235] on p "Red Beryl, Alexandrite Plan & Diamond Plan benefit list" at bounding box center [531, 237] width 518 height 25
drag, startPoint x: 372, startPoint y: 235, endPoint x: 625, endPoint y: 241, distance: 253.6
click at [625, 241] on p "Red Beryl, Alexandrite Plan & Diamond Plan benefit list" at bounding box center [531, 237] width 518 height 25
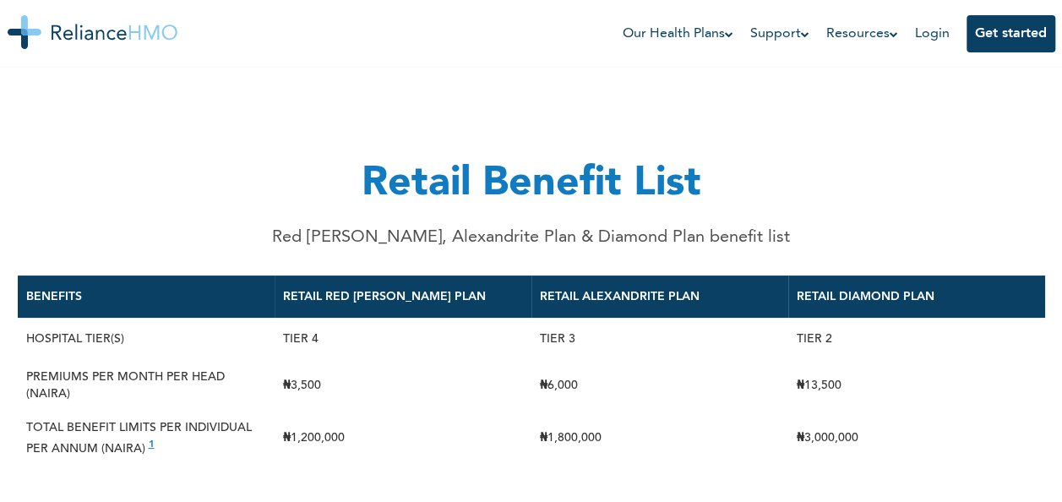
click at [723, 139] on div "Retail Benefit List Red Beryl, Alexandrite Plan & Diamond Plan benefit list" at bounding box center [531, 168] width 518 height 164
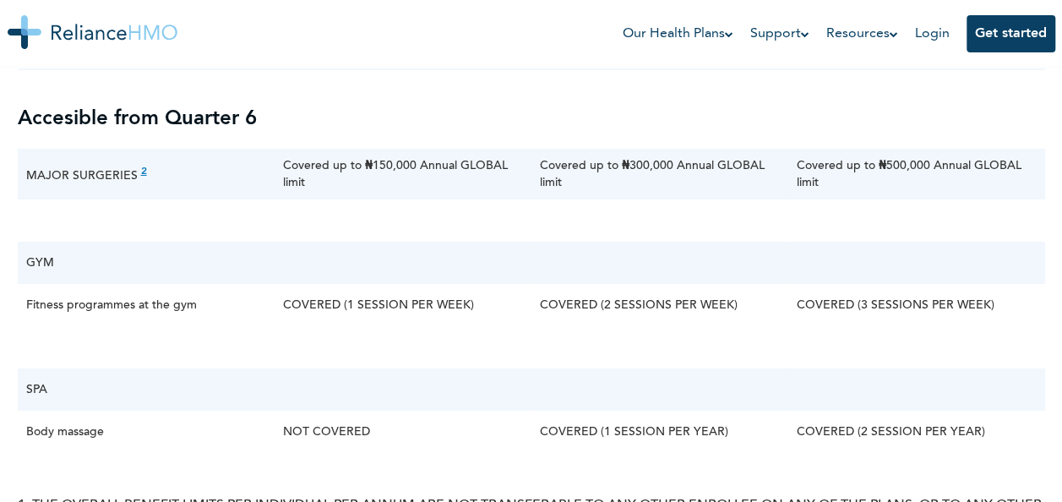
scroll to position [6231, 0]
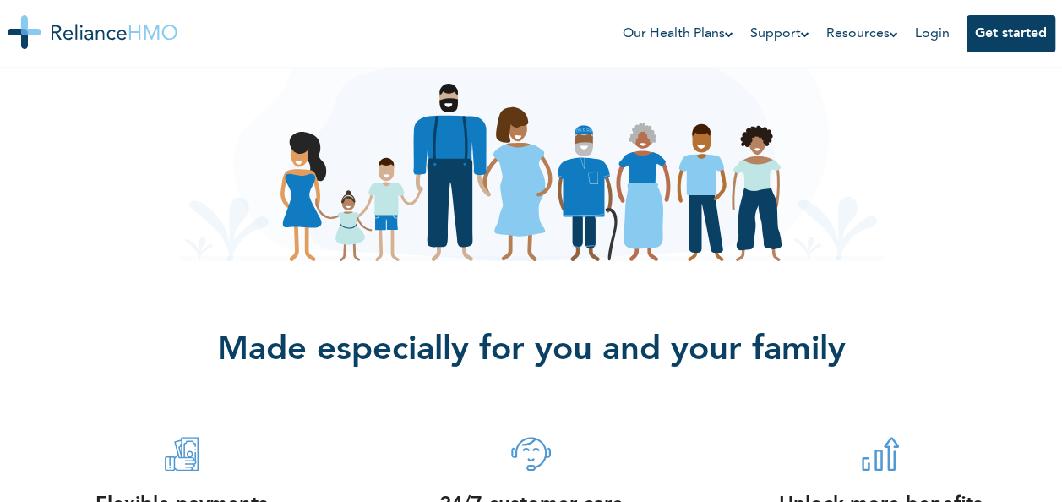
scroll to position [210, 0]
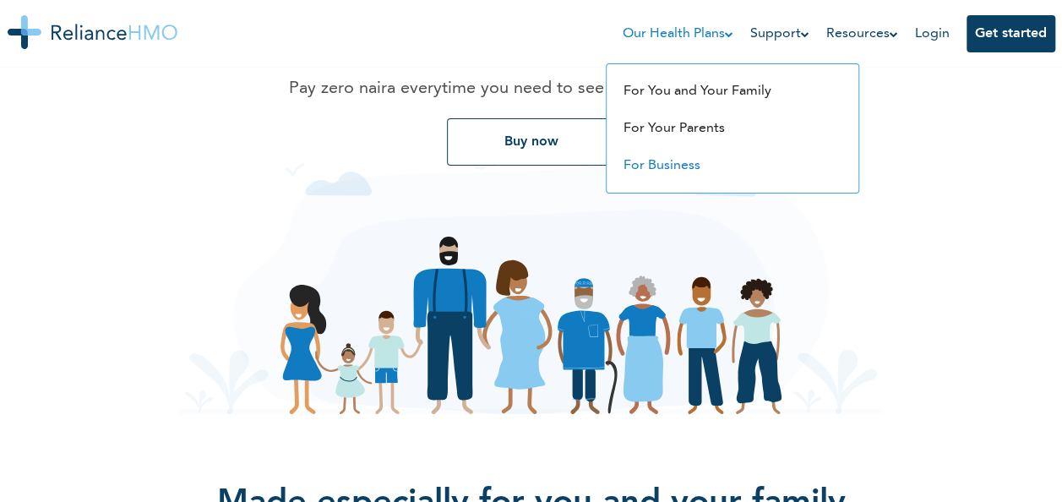
click at [658, 162] on link "For Business" at bounding box center [662, 166] width 77 height 14
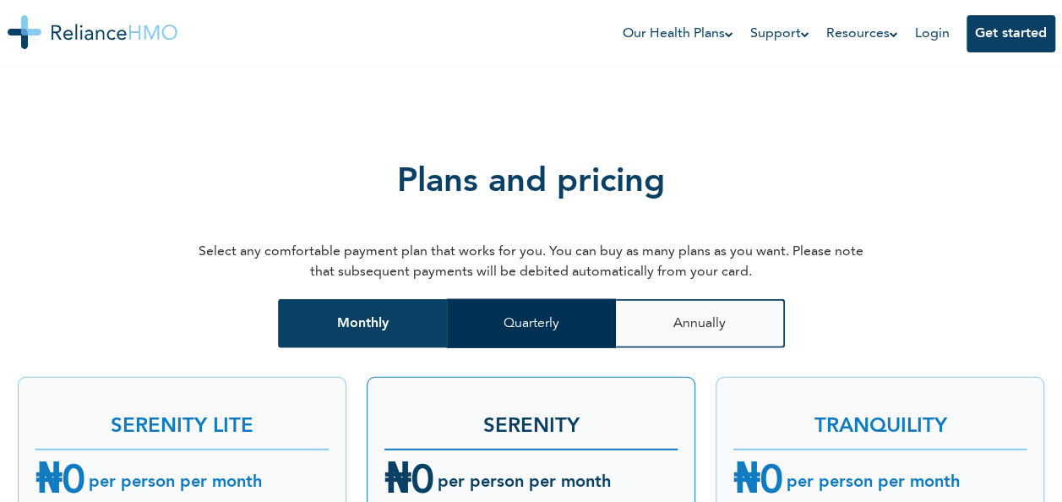
scroll to position [1970, 0]
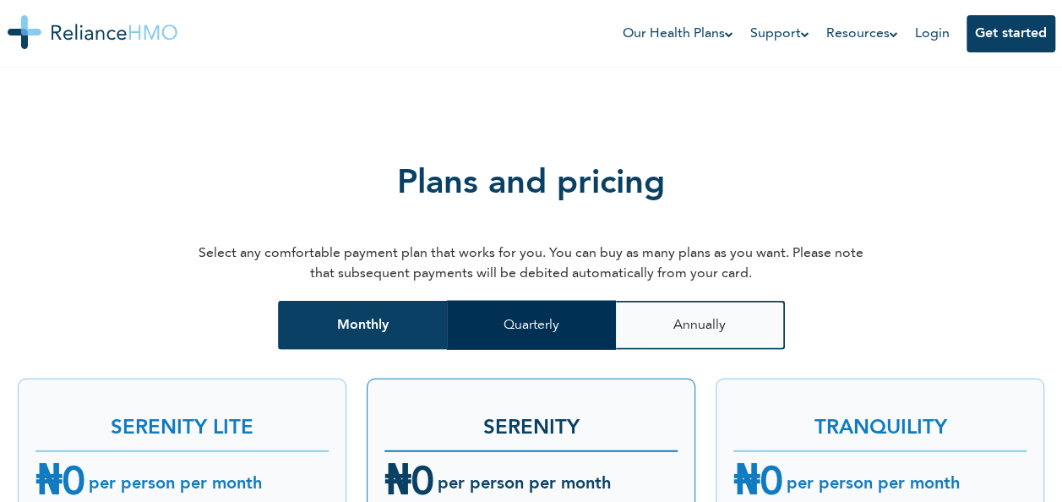
click at [548, 304] on button "Quarterly" at bounding box center [531, 325] width 169 height 49
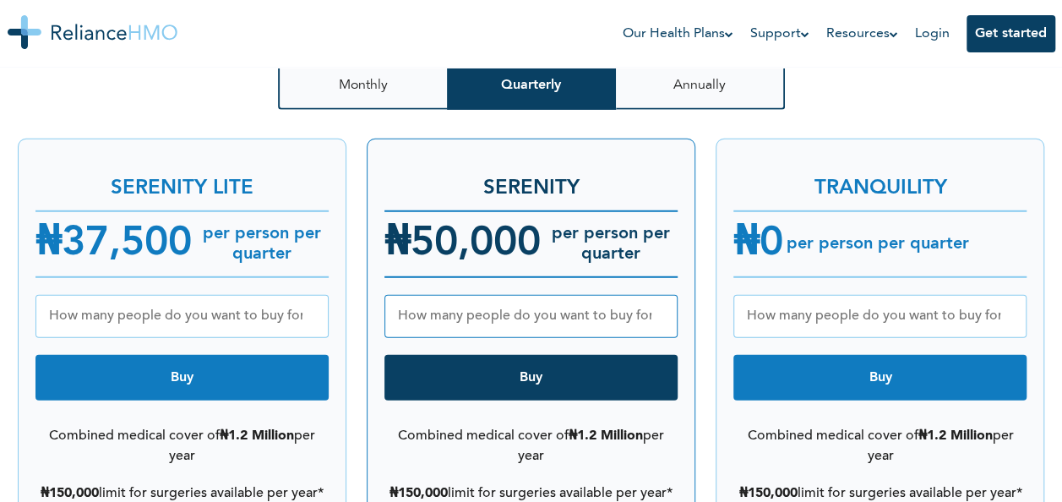
scroll to position [2216, 0]
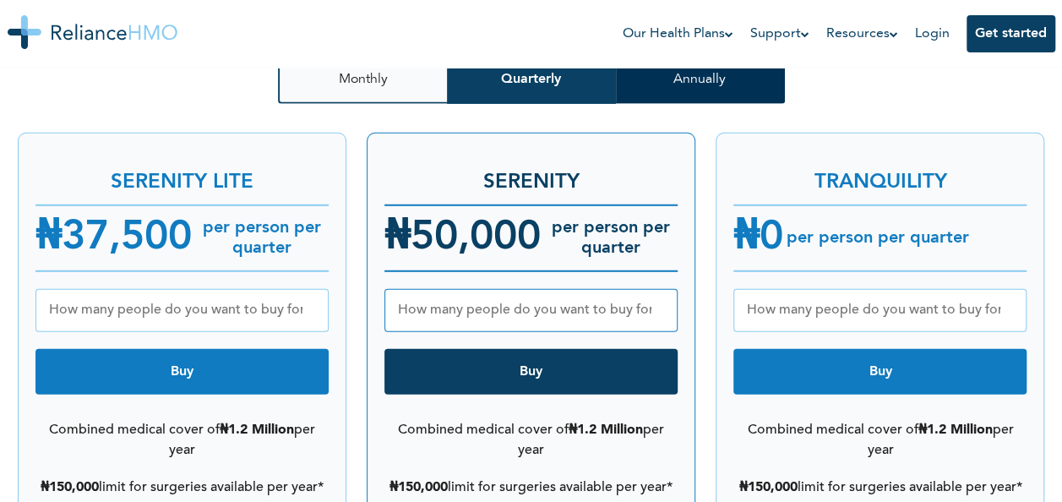
click at [676, 74] on button "Annually" at bounding box center [700, 79] width 169 height 49
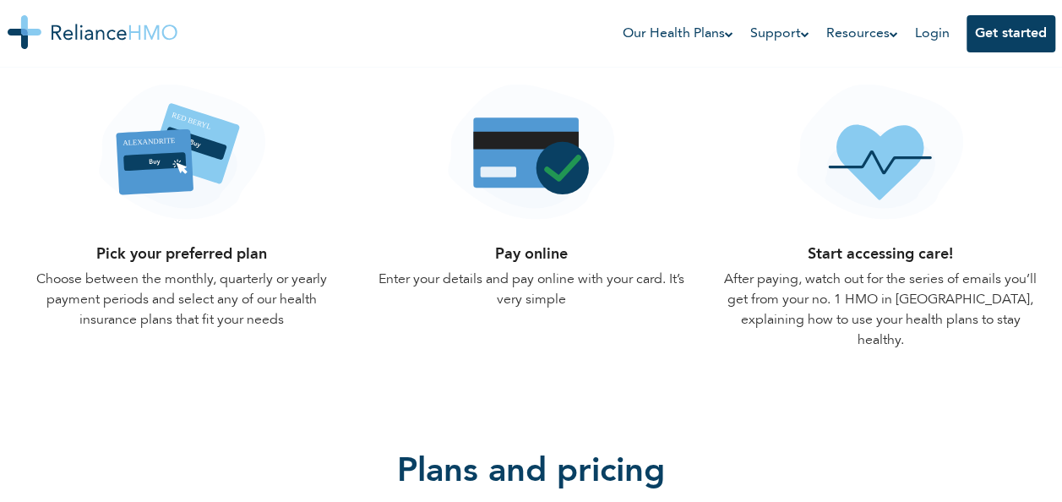
scroll to position [1664, 0]
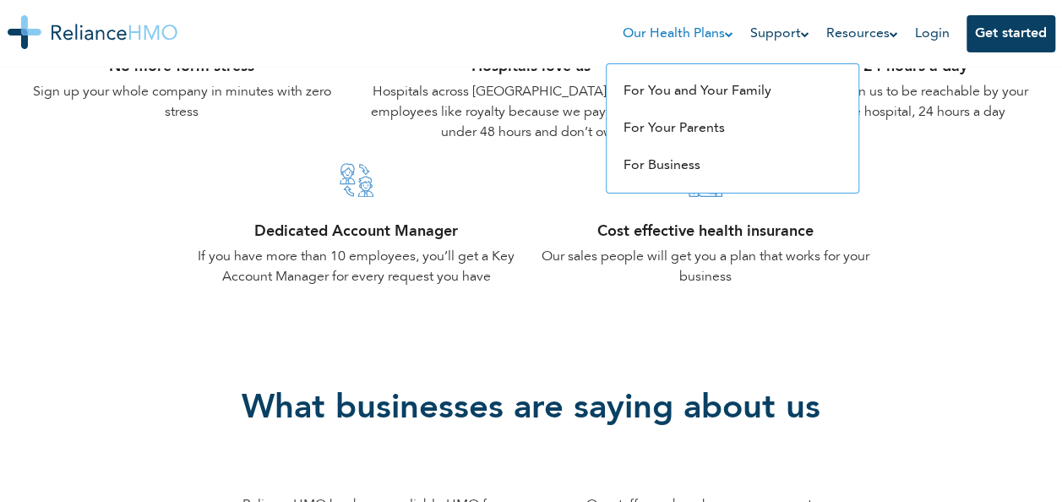
scroll to position [824, 0]
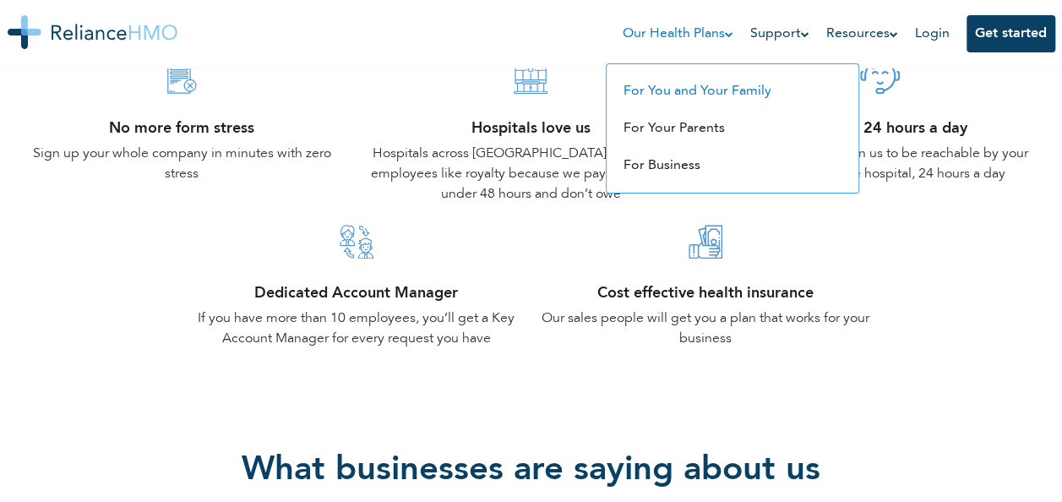
click at [685, 88] on link "For You and Your Family" at bounding box center [698, 92] width 148 height 14
